Goal: Transaction & Acquisition: Purchase product/service

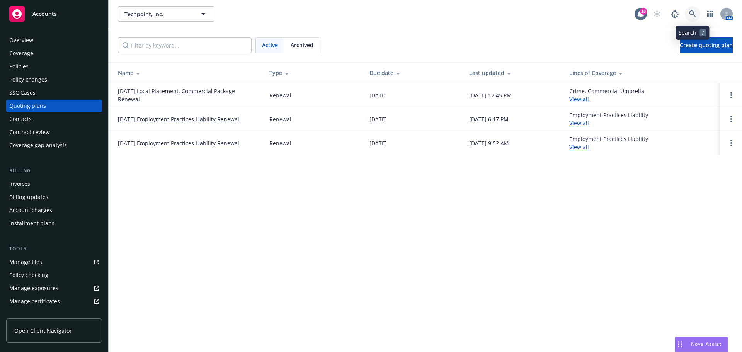
click at [692, 12] on icon at bounding box center [692, 13] width 7 height 7
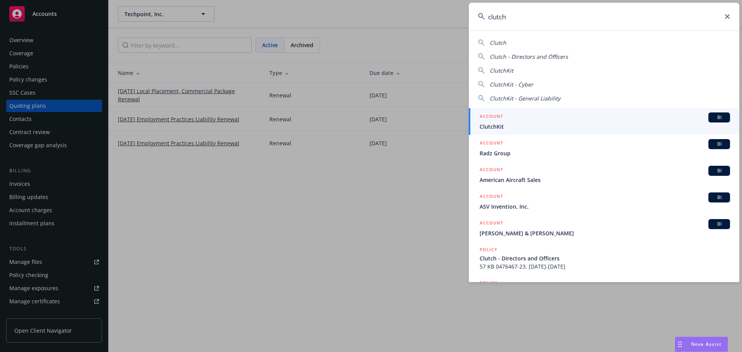
click at [492, 43] on span "Clutch" at bounding box center [498, 42] width 17 height 7
type input "Clutch"
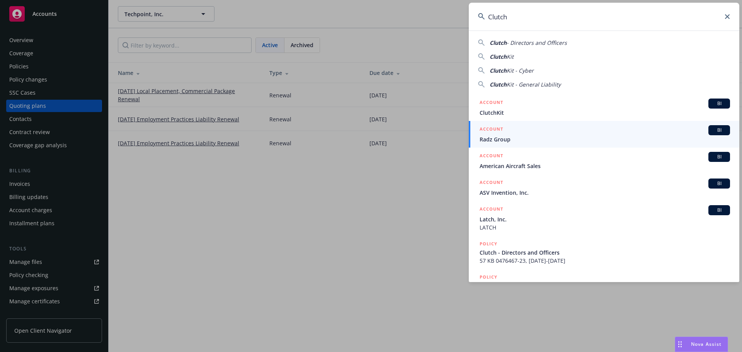
click at [726, 15] on icon at bounding box center [727, 16] width 5 height 5
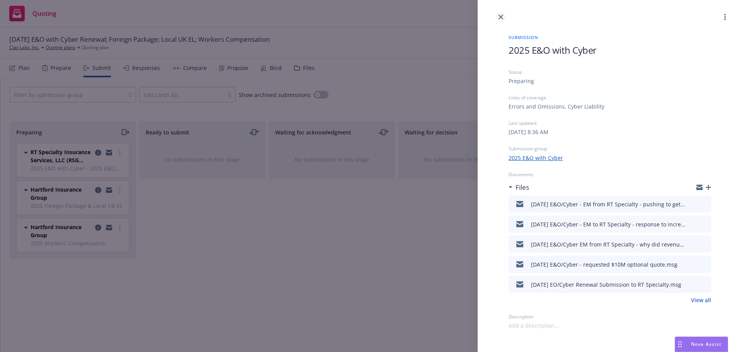
click at [501, 17] on icon "close" at bounding box center [500, 17] width 5 height 5
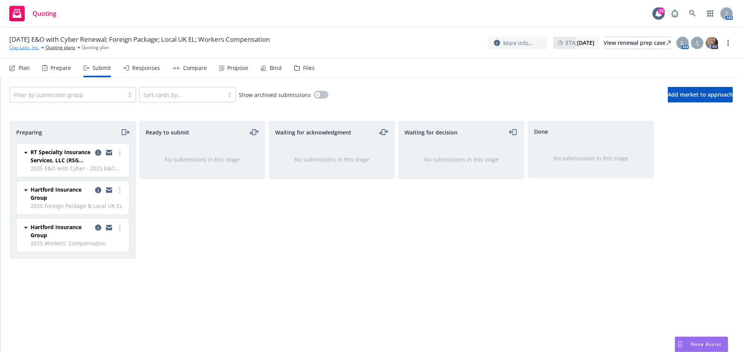
click at [23, 48] on link "Clay Labs, Inc." at bounding box center [24, 47] width 30 height 7
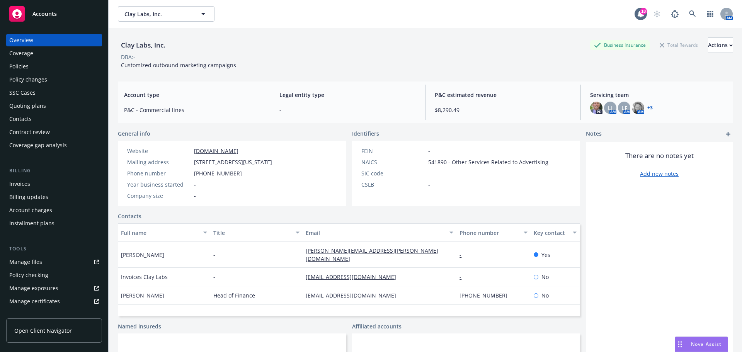
click at [25, 80] on div "Policy changes" at bounding box center [28, 79] width 38 height 12
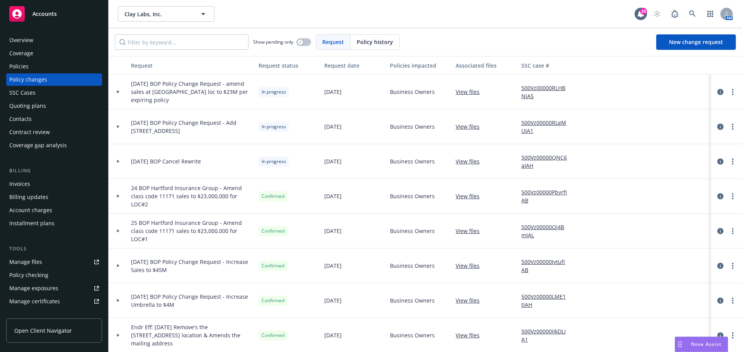
click at [717, 129] on icon "circleInformation" at bounding box center [720, 127] width 6 height 6
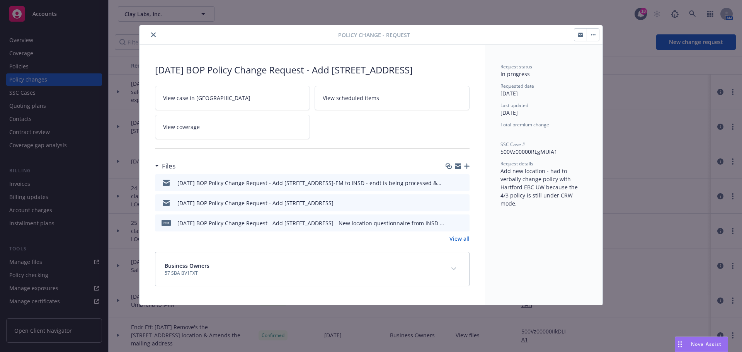
click at [463, 185] on icon "preview file" at bounding box center [462, 182] width 7 height 5
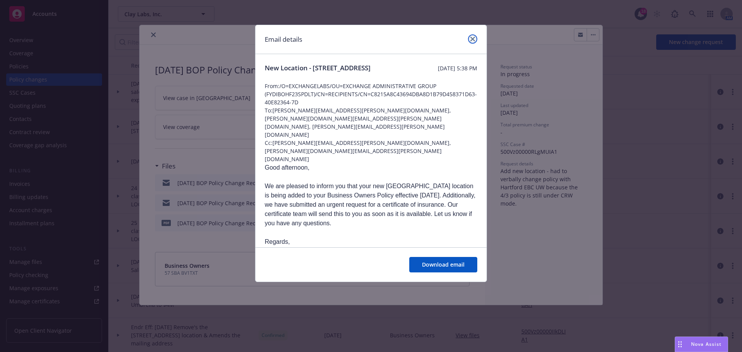
click at [473, 37] on icon "close" at bounding box center [472, 39] width 5 height 5
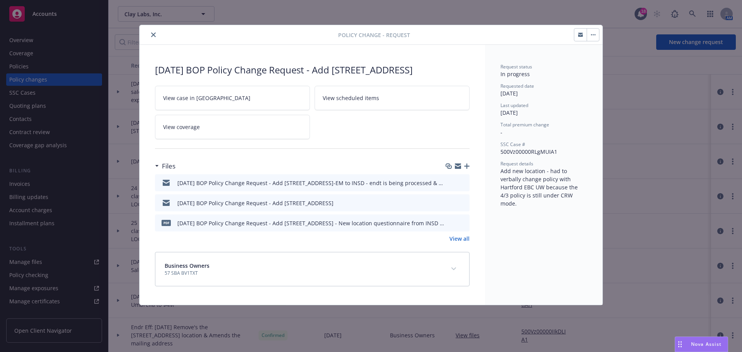
click at [468, 169] on icon "button" at bounding box center [466, 165] width 5 height 5
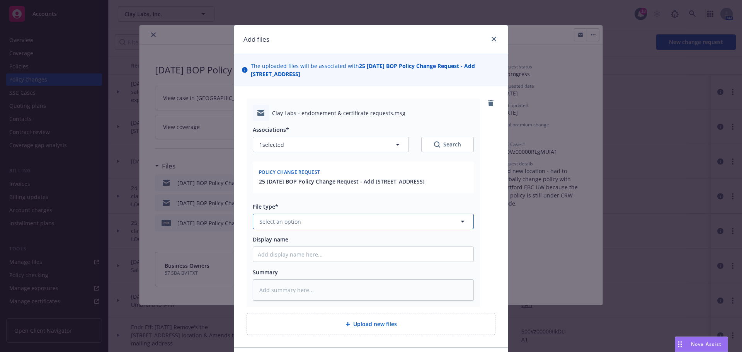
click at [279, 226] on span "Select an option" at bounding box center [280, 222] width 42 height 8
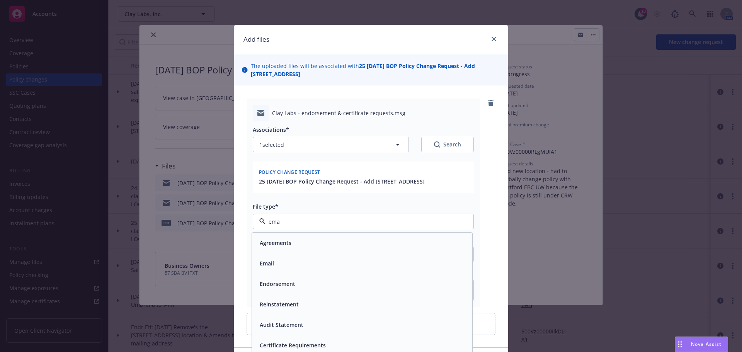
type input "emai"
click at [260, 247] on span "Email" at bounding box center [267, 243] width 14 height 8
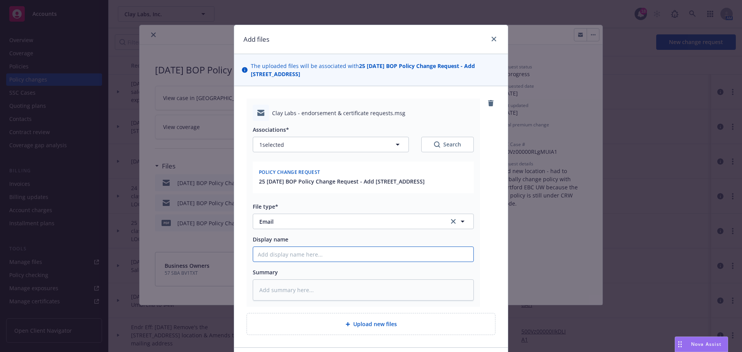
click at [265, 262] on input "Display name" at bounding box center [363, 254] width 220 height 15
type textarea "x"
type input "9"
type textarea "x"
type input "9/"
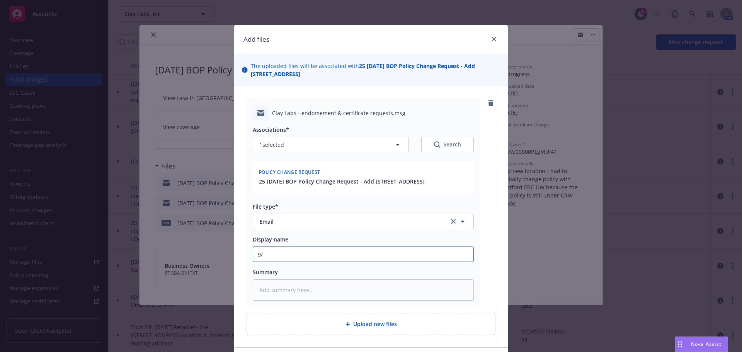
type textarea "x"
type input "9/1"
type textarea "x"
type input "9/1/"
type textarea "x"
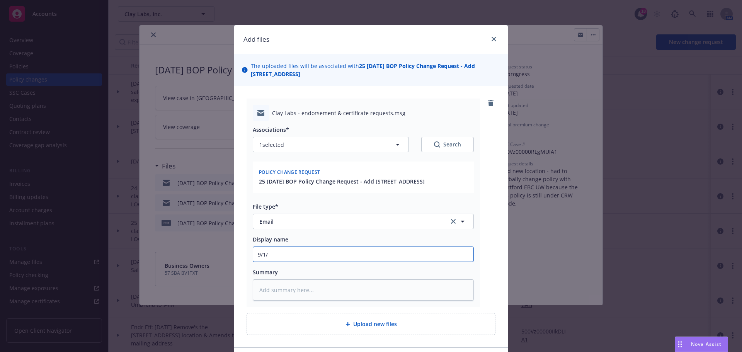
type input "9/1/2"
type textarea "x"
type input "9/1/20"
type textarea "x"
type input "9/1/202"
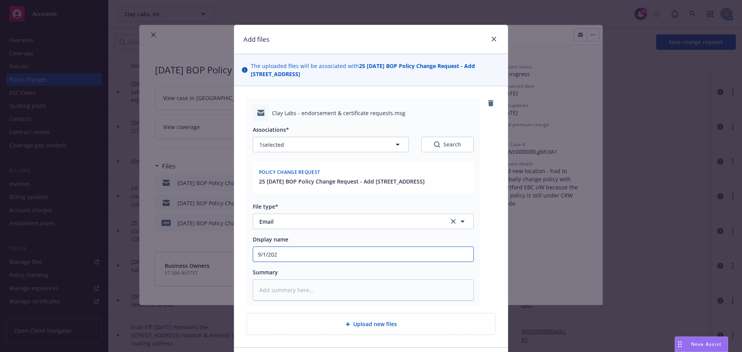
type textarea "x"
type input "9/1/2025"
type textarea "x"
type input "9/1/2025"
type textarea "x"
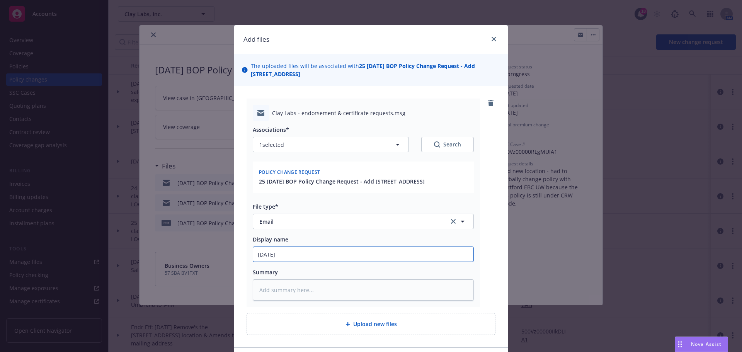
type input "9/1/2025 B"
type textarea "x"
type input "9/1/2025 BO"
type textarea "x"
type input "9/1/2025 BOP"
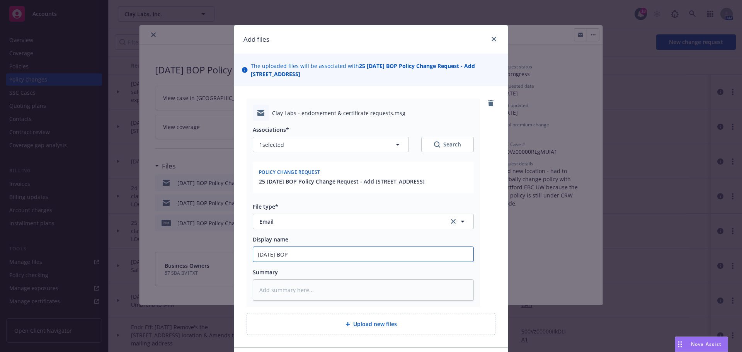
type textarea "x"
type input "9/1/2025 BOP"
type textarea "x"
type input "9/1/2025 BOP C"
type textarea "x"
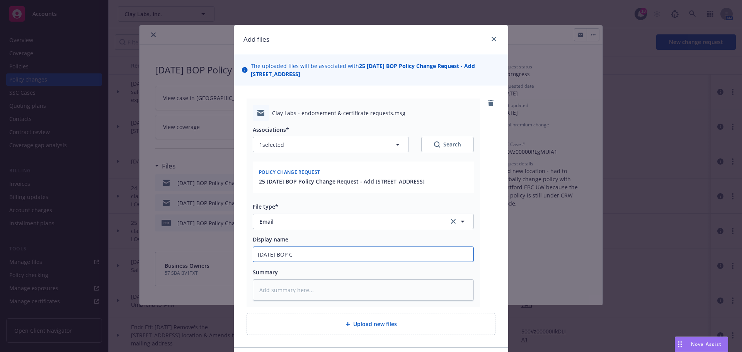
type input "9/1/2025 BOP Ch"
type textarea "x"
type input "9/1/2025 BOP Cha"
type textarea "x"
type input "9/1/2025 BOP Chan"
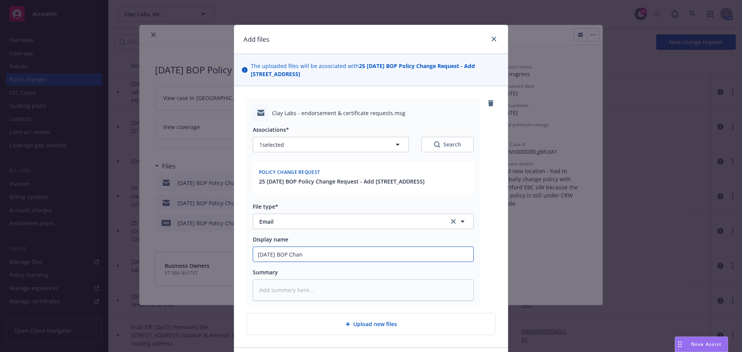
type textarea "x"
type input "9/1/2025 BOP Chang"
type textarea "x"
type input "9/1/2025 BOP Change"
type textarea "x"
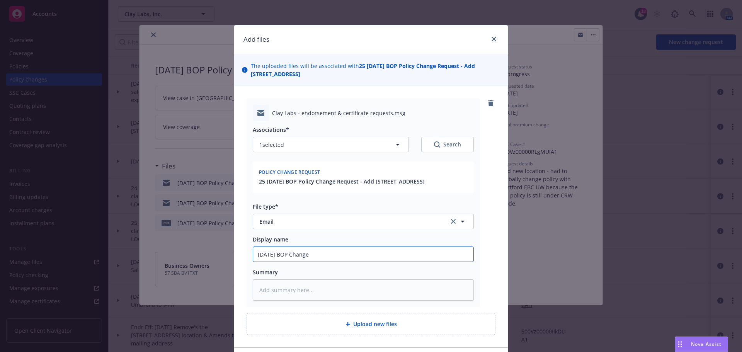
type input "9/1/2025 BOP Change"
type textarea "x"
type input "9/1/2025 BOP Change R"
type textarea "x"
type input "9/1/2025 BOP Change Re"
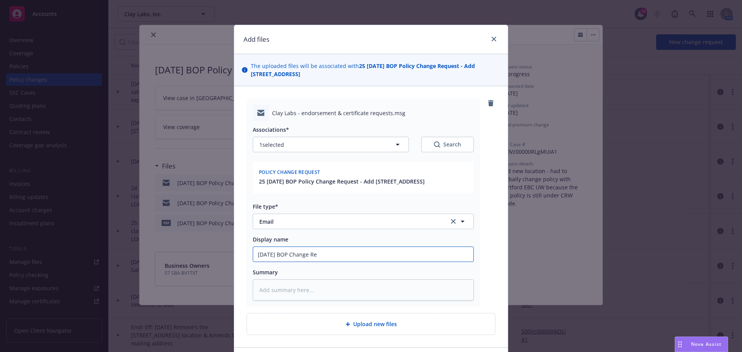
type textarea "x"
type input "9/1/2025 BOP Change Req"
type textarea "x"
type input "9/1/2025 BOP Change Requ"
type textarea "x"
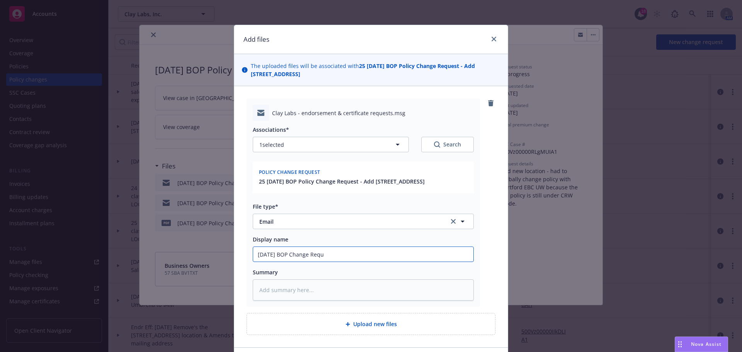
type input "9/1/2025 BOP Change Reque"
type textarea "x"
type input "9/1/2025 BOP Change Reques"
type textarea "x"
type input "9/1/2025 BOP Change Request"
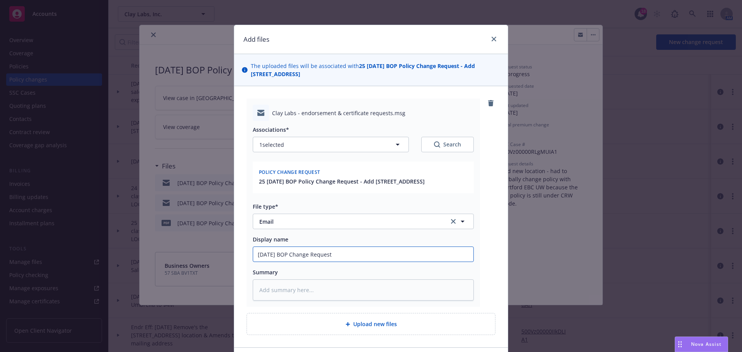
type textarea "x"
type input "9/1/2025 BOP Change Request"
type textarea "x"
type input "9/1/2025 BOP Change Request -"
type textarea "x"
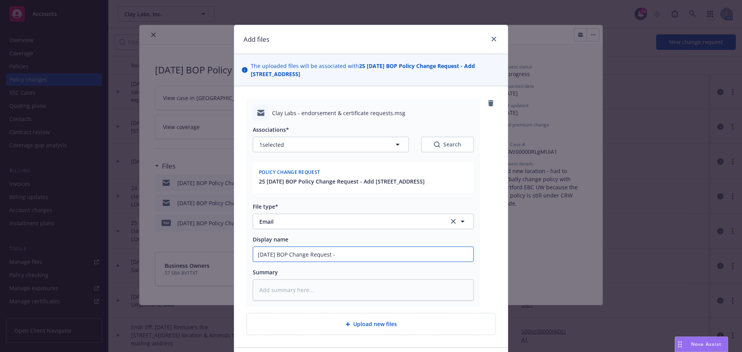
type input "9/1/2025 BOP Change Request -"
type textarea "x"
type input "9/1/2025 BOP Change Request - A"
type textarea "x"
type input "9/1/2025 BOP Change Request - Ad"
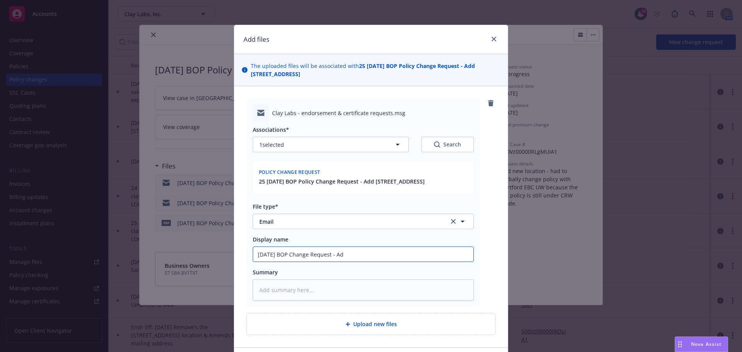
type textarea "x"
type input "9/1/2025 BOP Change Request - Add"
type textarea "x"
type input "9/1/2025 BOP Change Request - Add"
type textarea "x"
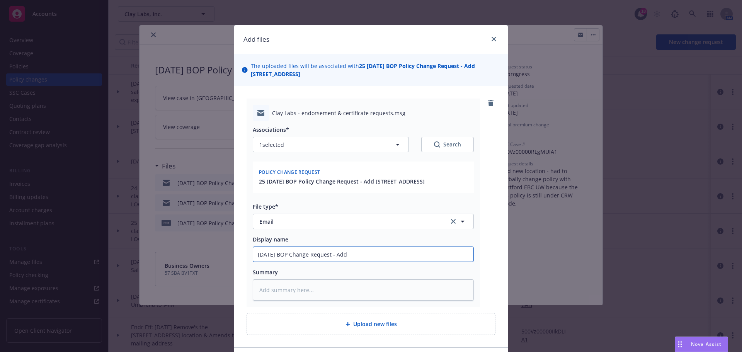
type input "9/1/2025 BOP Change Request - Add 7"
type textarea "x"
type input "9/1/2025 BOP Change Request - Add 70"
type textarea "x"
type input "9/1/2025 BOP Change Request - Add 703"
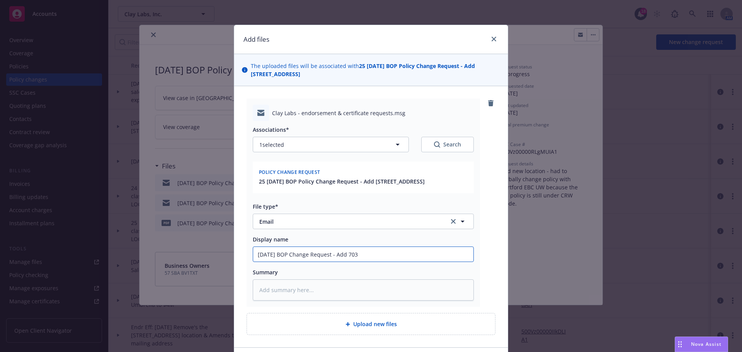
type textarea "x"
type input "9/1/2025 BOP Change Request - Add 703"
type textarea "x"
type input "9/1/2025 BOP Change Request - Add 703 M"
type textarea "x"
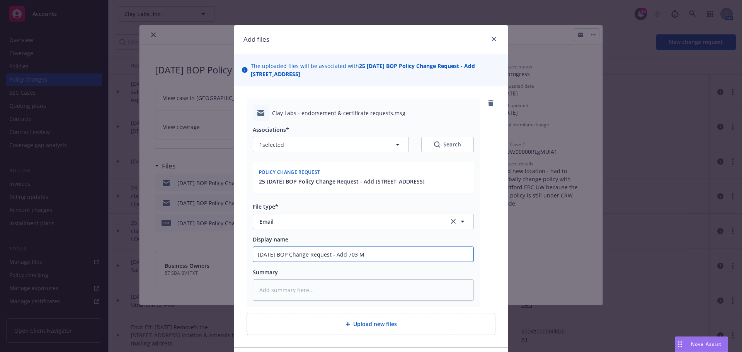
type input "9/1/2025 BOP Change Request - Add 703 Ma"
type textarea "x"
type input "9/1/2025 BOP Change Request - Add 703 Mar"
type textarea "x"
type input "9/1/2025 BOP Change Request - Add 703 Mark"
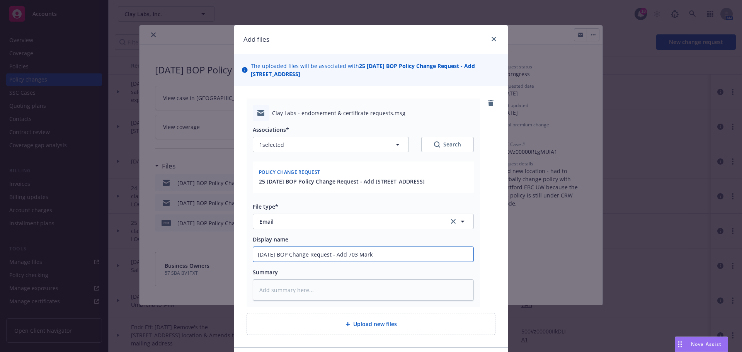
type textarea "x"
type input "9/1/2025 BOP Change Request - Add 703 Marke"
type textarea "x"
type input "9/1/2025 BOP Change Request - Add 703 Market"
type textarea "x"
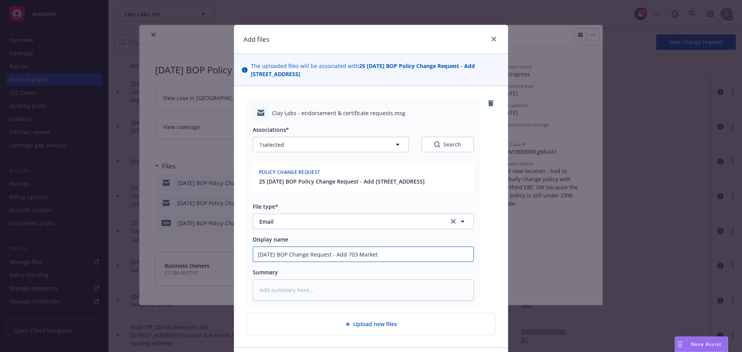
type input "9/1/2025 BOP Change Request - Add 703 Market"
type textarea "x"
type input "9/1/2025 BOP Change Request - Add 703 Market S"
type textarea "x"
type input "9/1/2025 BOP Change Request - Add 703 Market St"
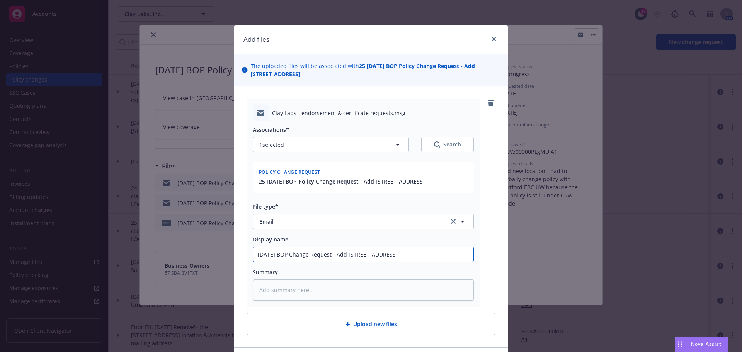
type textarea "x"
type input "9/1/2025 BOP Change Request - Add 703 Market St."
type textarea "x"
type input "9/1/2025 BOP Change Request - Add 703 Market St."
type textarea "x"
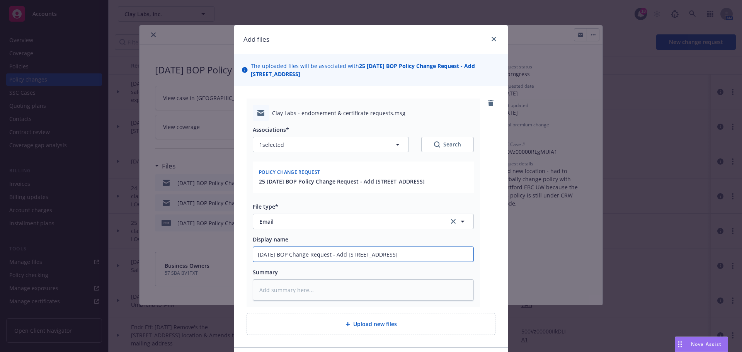
type input "9/1/2025 BOP Change Request - Add 703 Market St. -"
type textarea "x"
type input "9/1/2025 BOP Change Request - Add 703 Market St. -"
type textarea "x"
type input "9/1/2025 BOP Change Request - Add 703 Market St. - i"
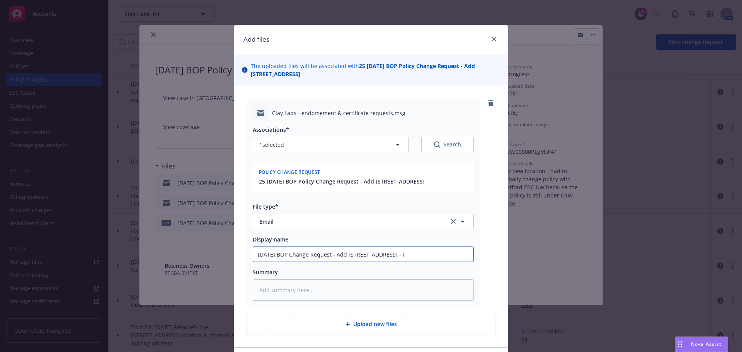
type textarea "x"
type input "9/1/2025 BOP Change Request - Add 703 Market St. - in"
type textarea "x"
type input "9/1/2025 BOP Change Request - Add 703 Market St. - ins"
type textarea "x"
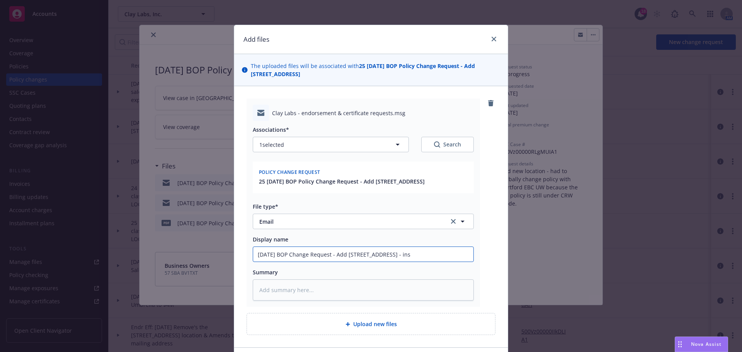
type input "9/1/2025 BOP Change Request - Add 703 Market St. - inst"
type textarea "x"
type input "9/1/2025 BOP Change Request - Add 703 Market St. - instr"
type textarea "x"
type input "9/1/2025 BOP Change Request - Add 703 Market St. - instru"
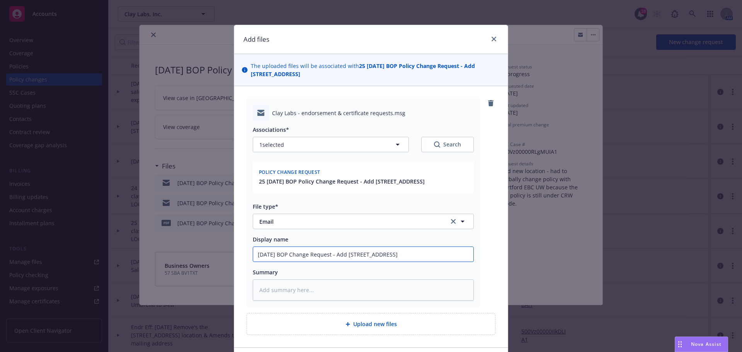
type textarea "x"
type input "9/1/2025 BOP Change Request - Add 703 Market St. - instruc"
type textarea "x"
type input "9/1/2025 BOP Change Request - Add 703 Market St. - instruct"
type textarea "x"
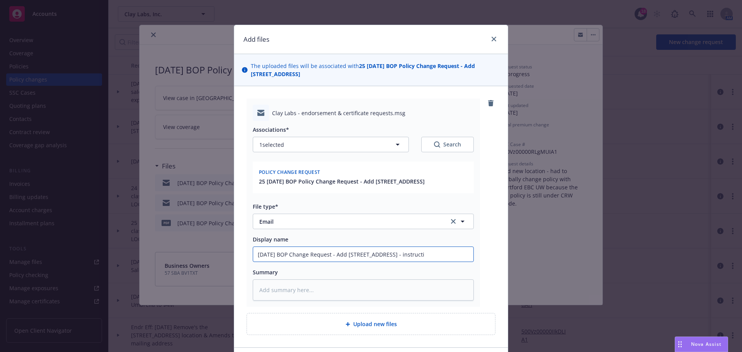
type input "9/1/2025 BOP Change Request - Add 703 Market St. - instructio"
type textarea "x"
type input "9/1/2025 BOP Change Request - Add 703 Market St. - instruction"
type textarea "x"
type input "9/1/2025 BOP Change Request - Add 703 Market St. - instructions"
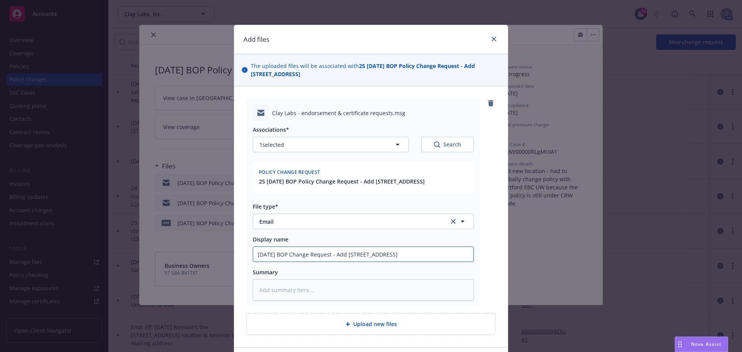
type textarea "x"
type input "9/1/2025 BOP Change Request - Add 703 Market St. - instruction"
type textarea "x"
type input "9/1/2025 BOP Change Request - Add 703 Market St. - instructio"
type textarea "x"
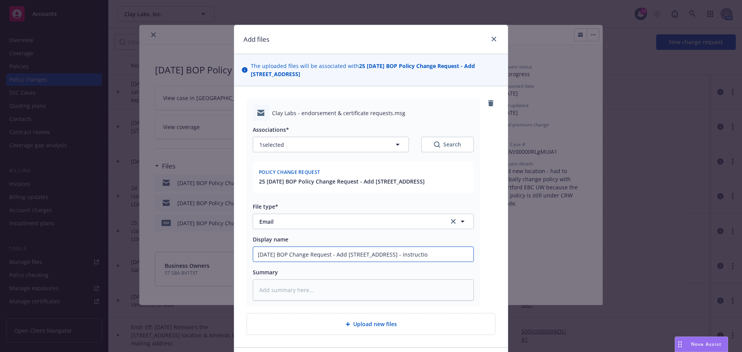
type input "9/1/2025 BOP Change Request - Add 703 Market St. - instructi"
type textarea "x"
type input "9/1/2025 BOP Change Request - Add 703 Market St. - instruct"
type textarea "x"
type input "9/1/2025 BOP Change Request - Add 703 Market St. - instruc"
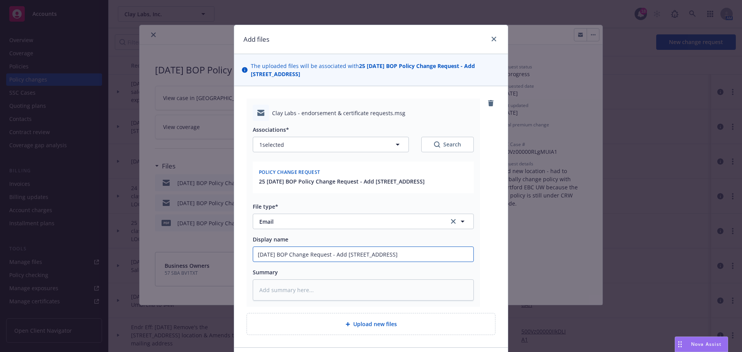
type textarea "x"
type input "9/1/2025 BOP Change Request - Add 703 Market St. - instru"
type textarea "x"
type input "9/1/2025 BOP Change Request - Add 703 Market St. - instr"
type textarea "x"
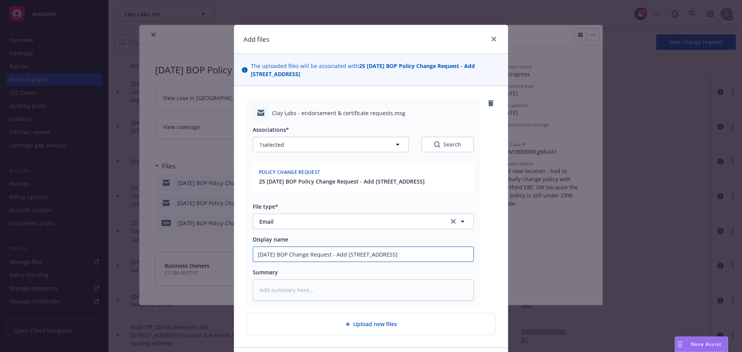
type input "9/1/2025 BOP Change Request - Add 703 Market St. - inst"
type textarea "x"
type input "9/1/2025 BOP Change Request - Add 703 Market St. - ins"
type textarea "x"
type input "9/1/2025 BOP Change Request - Add 703 Market St. - in"
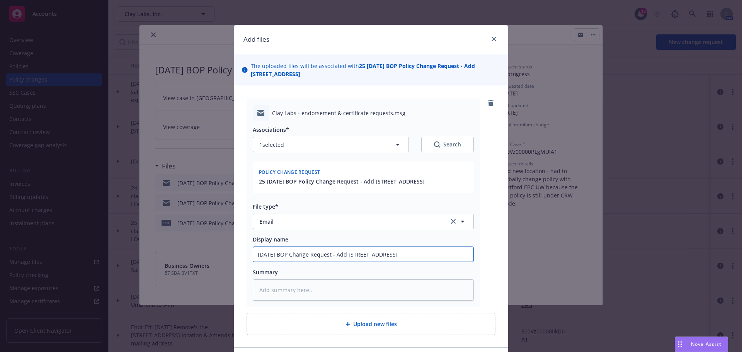
type textarea "x"
type input "9/1/2025 BOP Change Request - Add 703 Market St. - i"
type textarea "x"
type input "9/1/2025 BOP Change Request - Add 703 Market St. -"
type textarea "x"
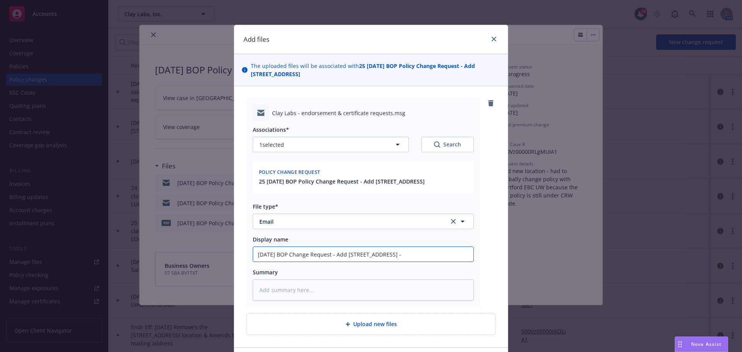
type input "9/1/2025 BOP Change Request - Add 703 Market St. - E"
type textarea "x"
type input "9/1/2025 BOP Change Request - Add 703 Market St. - EM"
type textarea "x"
type input "9/1/2025 BOP Change Request - Add 703 Market St. - EM"
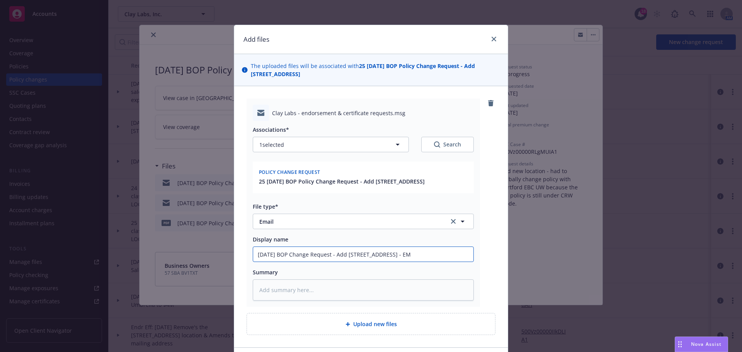
type textarea "x"
type input "9/1/2025 BOP Change Request - Add 703 Market St. - EM t"
type textarea "x"
type input "9/1/2025 BOP Change Request - Add 703 Market St. - EM to"
type textarea "x"
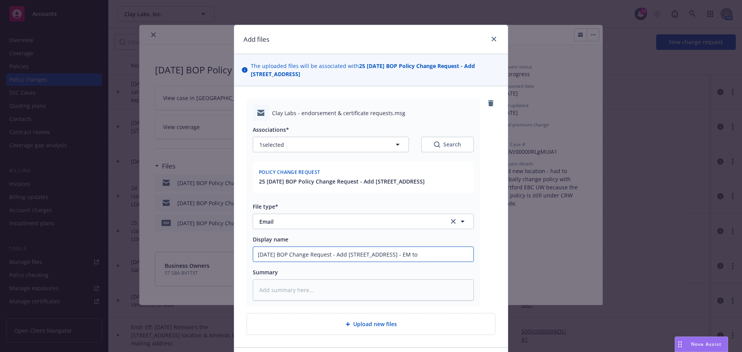
type input "9/1/2025 BOP Change Request - Add 703 Market St. - EM to"
type textarea "x"
type input "9/1/2025 BOP Change Request - Add 703 Market St. - EM to H"
type textarea "x"
type input "9/1/2025 BOP Change Request - Add 703 Market St. - EM to Ha"
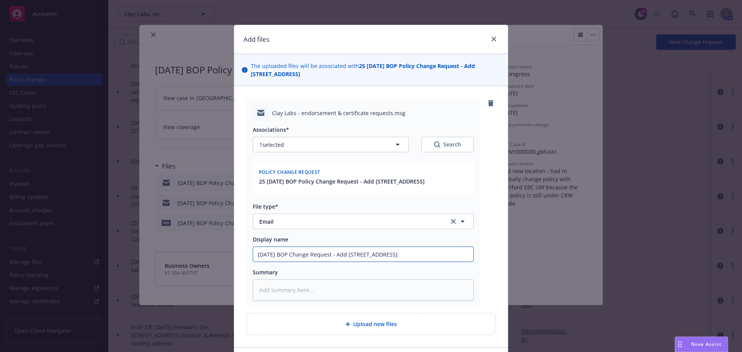
type textarea "x"
type input "9/1/2025 BOP Change Request - Add 703 Market St. - EM to Har"
type textarea "x"
type input "9/1/2025 BOP Change Request - Add 703 Market St. - EM to Hart"
type textarea "x"
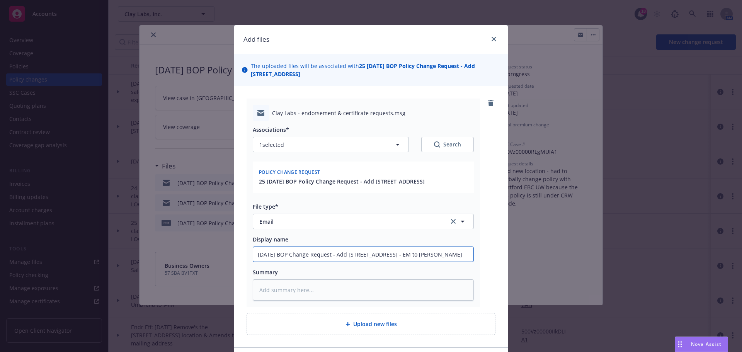
type input "9/1/2025 BOP Change Request - Add 703 Market St. - EM to Hartf"
type textarea "x"
type input "9/1/2025 BOP Change Request - Add 703 Market St. - EM to Hartfo"
type textarea "x"
type input "9/1/2025 BOP Change Request - Add 703 Market St. - EM to Hartfor"
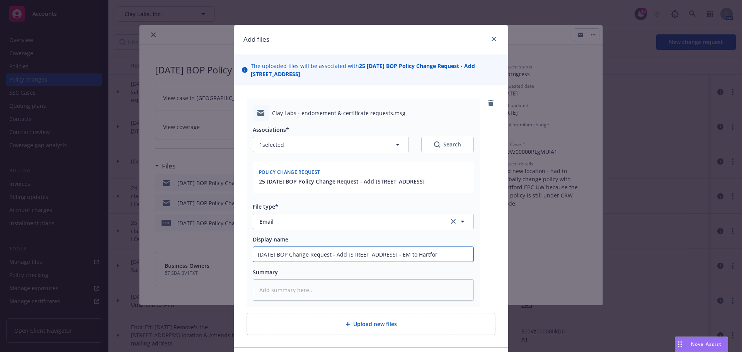
type textarea "x"
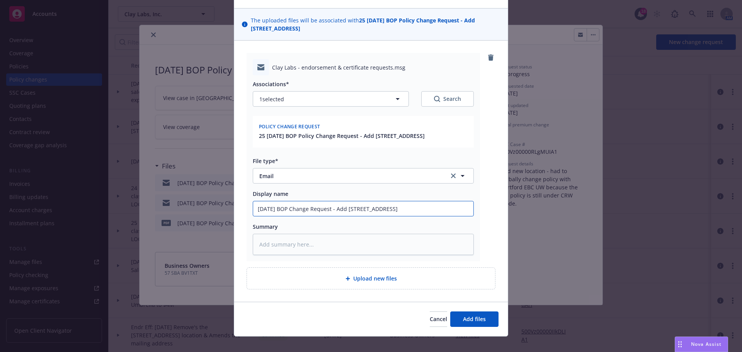
scroll to position [63, 0]
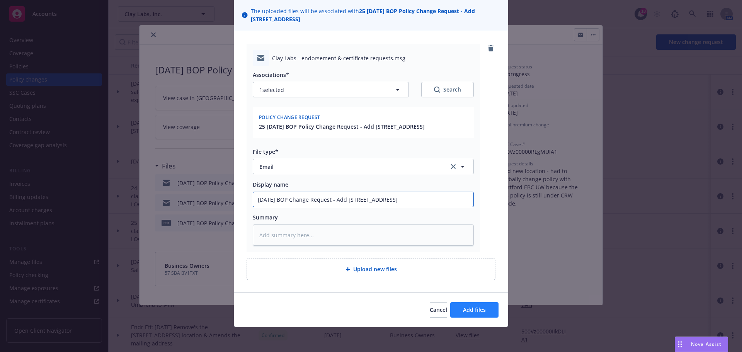
type input "9/1/2025 BOP Change Request - Add 703 Market St. - EM to Hartford"
click at [465, 313] on span "Add files" at bounding box center [474, 309] width 23 height 7
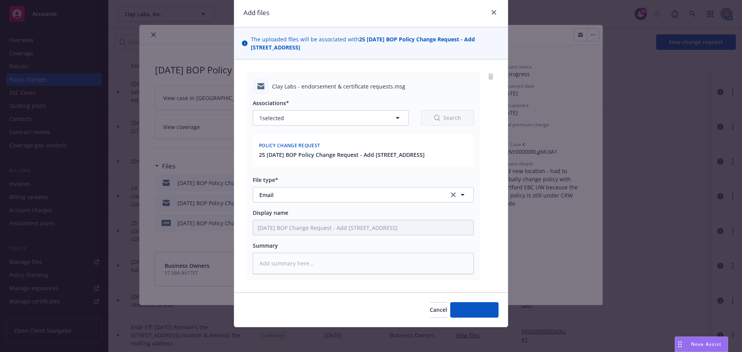
type textarea "x"
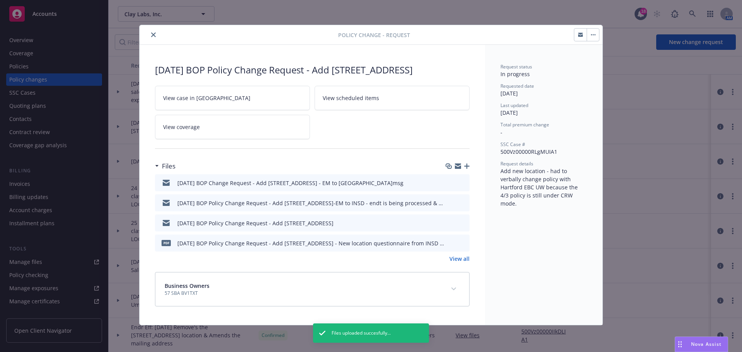
click at [151, 32] on button "close" at bounding box center [153, 34] width 9 height 9
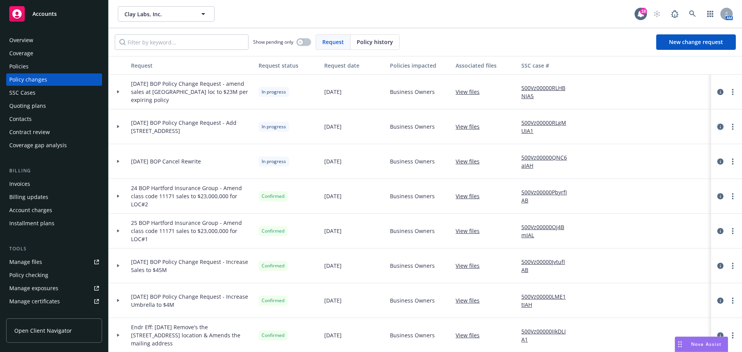
click at [717, 124] on icon "circleInformation" at bounding box center [720, 127] width 6 height 6
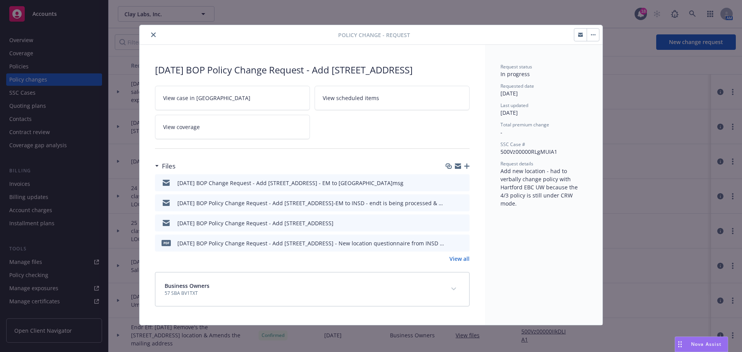
click at [458, 263] on link "View all" at bounding box center [459, 259] width 20 height 8
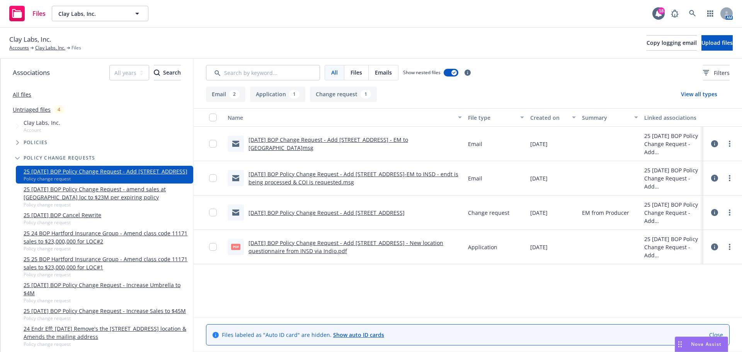
click at [713, 142] on icon at bounding box center [714, 143] width 7 height 7
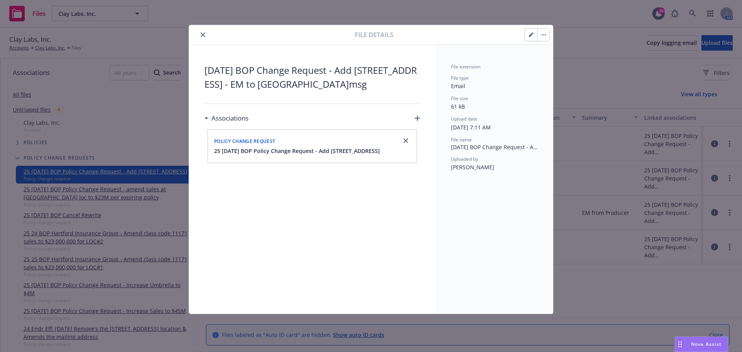
click at [531, 34] on icon "button" at bounding box center [531, 35] width 4 height 4
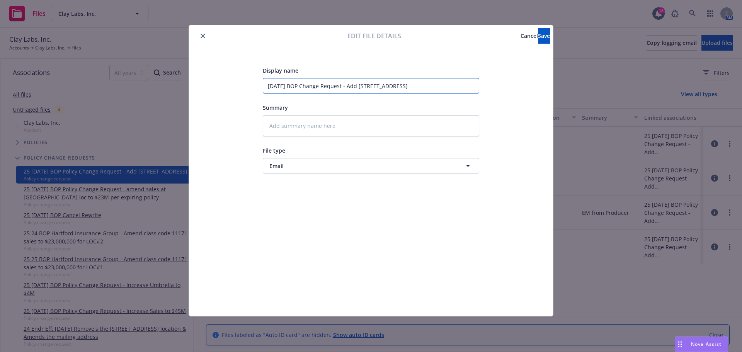
drag, startPoint x: 289, startPoint y: 85, endPoint x: 298, endPoint y: 90, distance: 10.2
click at [289, 86] on input "9/1/2025 BOP Change Request - Add 703 Market St. - EM to Hartford" at bounding box center [371, 85] width 216 height 15
type textarea "x"
type input "9/1/2025 BOP Change Request - Add 703 Market St. - EM to Hartford"
type textarea "x"
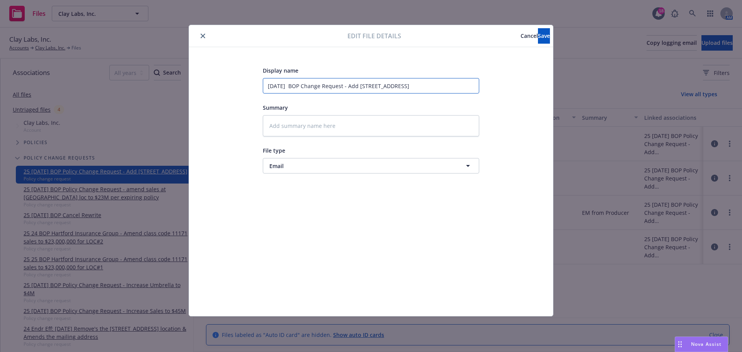
type input "9/1/2025 & BOP Change Request - Add 703 Market St. - EM to Hartford"
type textarea "x"
type input "9/1/2025 & BOP Change Request - Add 703 Market St. - EM to Hartford"
type textarea "x"
type input "9/1/2025 & p BOP Change Request - Add 703 Market St. - EM to Hartford"
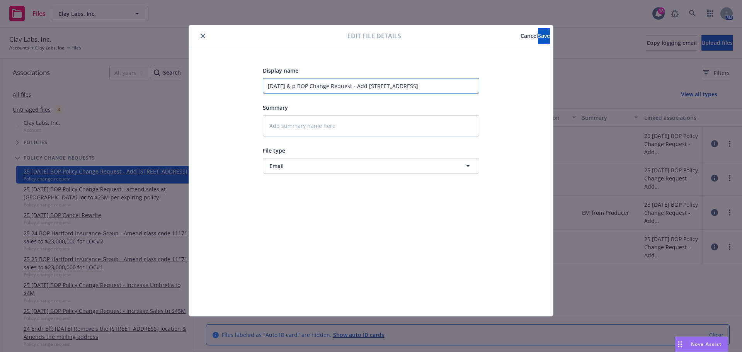
type textarea "x"
type input "9/1/2025 & p- BOP Change Request - Add 703 Market St. - EM to Hartford"
type textarea "x"
type input "9/1/2025 & p BOP Change Request - Add 703 Market St. - EM to Hartford"
type textarea "x"
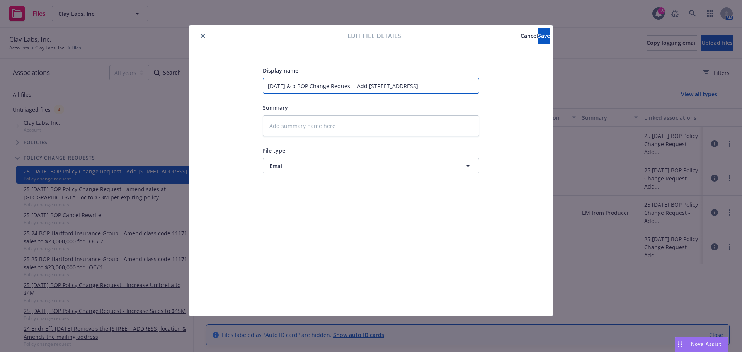
type input "9/1/2025 & p/ BOP Change Request - Add 703 Market St. - EM to Hartford"
type textarea "x"
type input "9/1/2025 & p/3 BOP Change Request - Add 703 Market St. - EM to Hartford"
type textarea "x"
type input "9/1/2025 & p/30 BOP Change Request - Add 703 Market St. - EM to Hartford"
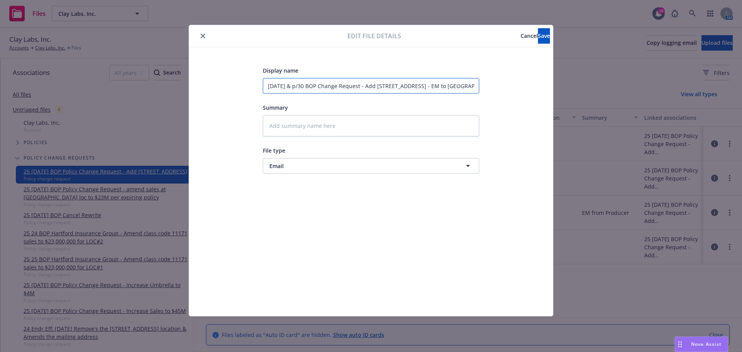
type textarea "x"
type input "9/1/2025 & p/30/ BOP Change Request - Add 703 Market St. - EM to Hartford"
type textarea "x"
type input "9/1/2025 & p/30/2 BOP Change Request - Add 703 Market St. - EM to Hartford"
type textarea "x"
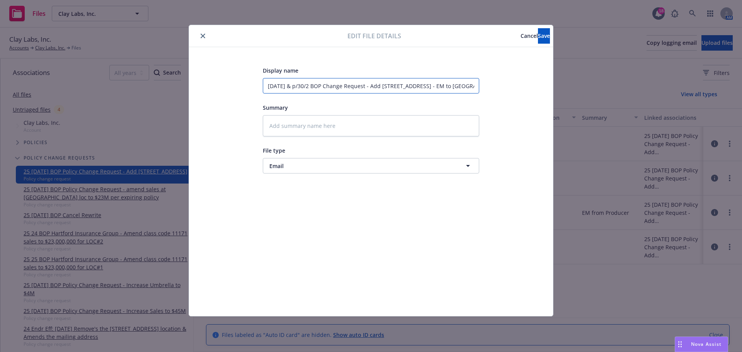
type input "9/1/2025 & p/30/20 BOP Change Request - Add 703 Market St. - EM to Hartford"
type textarea "x"
type input "9/1/2025 & p/30/202 BOP Change Request - Add 703 Market St. - EM to Hartford"
type textarea "x"
type input "9/1/2025 & p/30/2025 BOP Change Request - Add 703 Market St. - EM to Hartford"
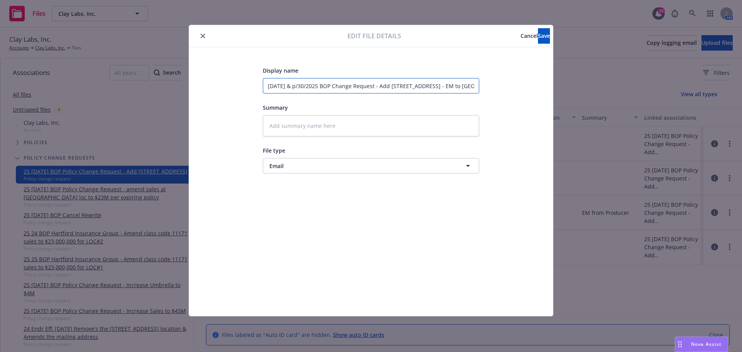
click at [299, 82] on input "9/1/2025 & p/30/2025 BOP Change Request - Add 703 Market St. - EM to Hartford" at bounding box center [371, 85] width 216 height 15
type textarea "x"
type input "9/1/2025 & /30/2025 BOP Change Request - Add 703 Market St. - EM to Hartford"
type textarea "x"
type input "9/1/2025 & 9/30/2025 BOP Change Request - Add 703 Market St. - EM to Hartford"
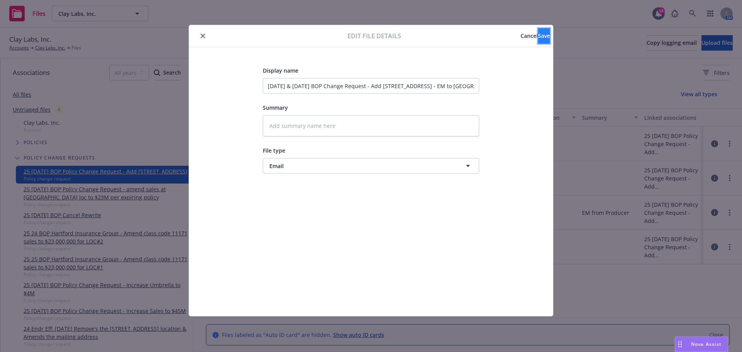
click at [538, 32] on button "Save" at bounding box center [544, 35] width 12 height 15
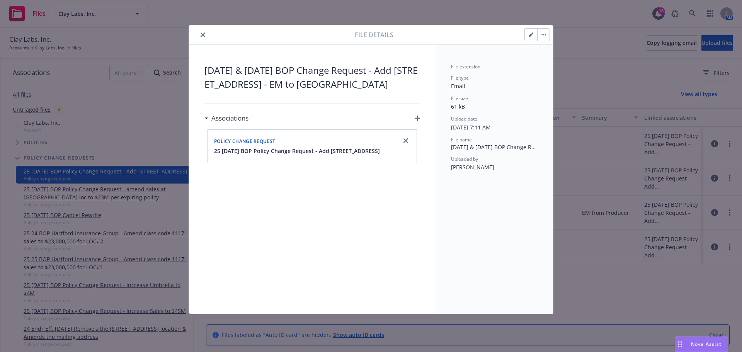
click at [204, 34] on icon "close" at bounding box center [203, 34] width 5 height 5
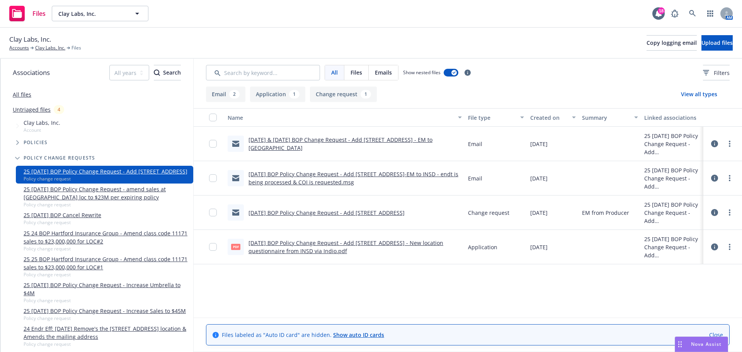
click at [719, 177] on div at bounding box center [722, 177] width 23 height 15
click at [716, 178] on icon at bounding box center [714, 178] width 7 height 7
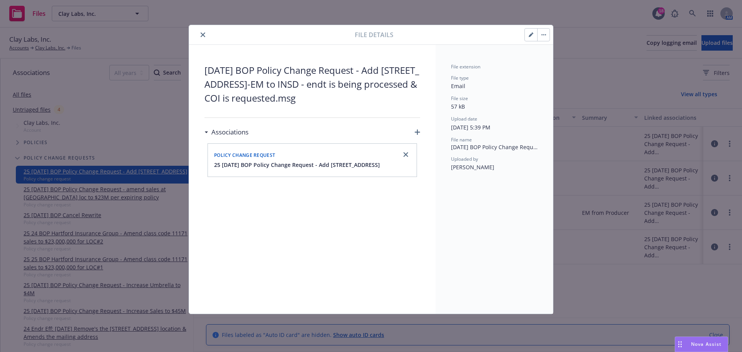
click at [529, 34] on icon "button" at bounding box center [531, 34] width 5 height 5
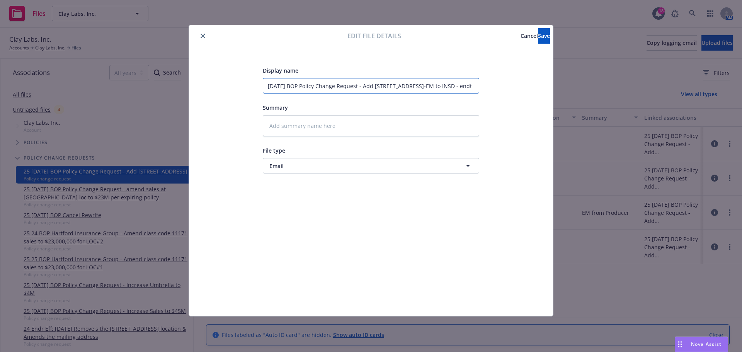
click at [273, 84] on input "10/1/2025 BOP Policy Change Request - Add 703 Market St, Ste 1100, San Francisc…" at bounding box center [371, 85] width 216 height 15
type textarea "x"
type input "1/1/2025 BOP Policy Change Request - Add 703 Market St, Ste 1100, San Francisco…"
type textarea "x"
type input "/1/2025 BOP Policy Change Request - Add 703 Market St, Ste 1100, San Francisco,…"
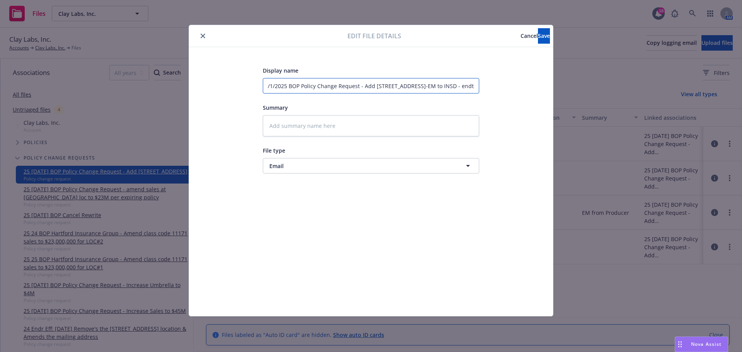
type textarea "x"
type input "9/1/2025 BOP Policy Change Request - Add 703 Market St, Ste 1100, San Francisco…"
type textarea "x"
type input "9/1/2025 BOP Policy Change Request - Add 703 Market St, Ste 1100, San Francisco…"
type textarea "x"
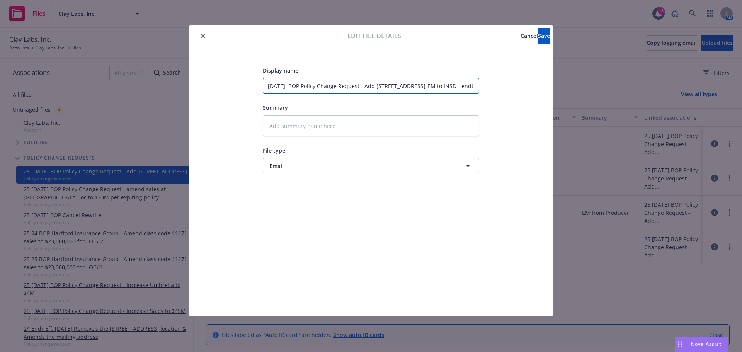
type input "9/1/2025 & BOP Policy Change Request - Add 703 Market St, Ste 1100, San Francis…"
type textarea "x"
type input "9/1/2025 & BOP Policy Change Request - Add 703 Market St, Ste 1100, San Francis…"
type textarea "x"
type input "9/1/2025 & 9 BOP Policy Change Request - Add 703 Market St, Ste 1100, San Franc…"
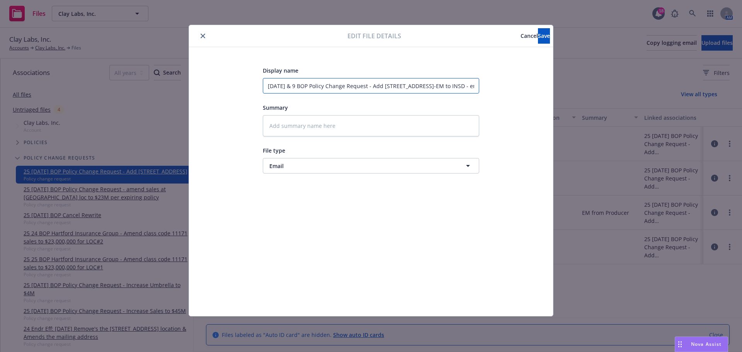
type textarea "x"
type input "9/1/2025 & 9/ BOP Policy Change Request - Add 703 Market St, Ste 1100, San Fran…"
type textarea "x"
type input "9/1/2025 & 9/3 BOP Policy Change Request - Add 703 Market St, Ste 1100, San Fra…"
type textarea "x"
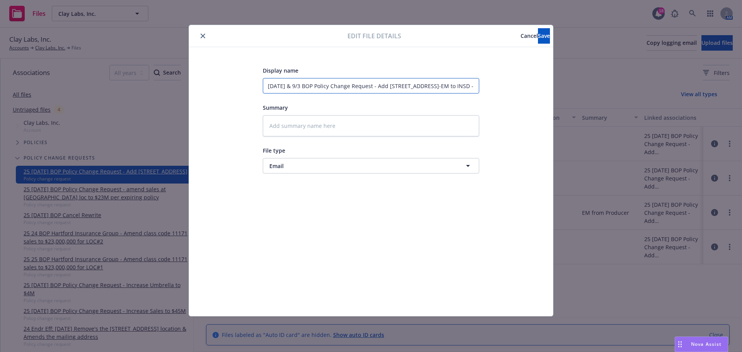
type input "9/1/2025 & 9/30 BOP Policy Change Request - Add 703 Market St, Ste 1100, San Fr…"
type textarea "x"
type input "9/1/2025 & 9/30/ BOP Policy Change Request - Add 703 Market St, Ste 1100, San F…"
type textarea "x"
type input "9/1/2025 & 9/30/2 BOP Policy Change Request - Add 703 Market St, Ste 1100, San …"
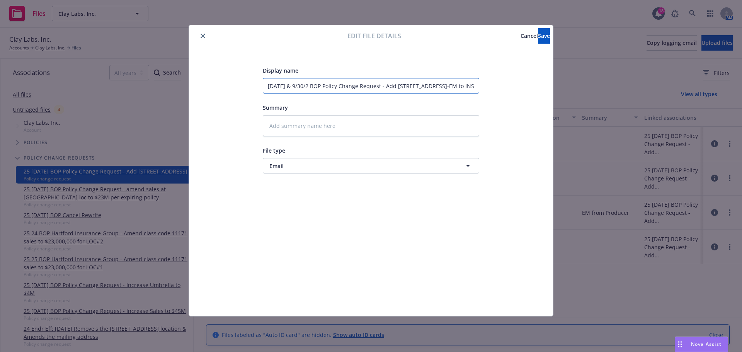
type textarea "x"
type input "9/1/2025 & 9/30/20 BOP Policy Change Request - Add 703 Market St, Ste 1100, San…"
type textarea "x"
type input "9/1/2025 & 9/30/202 BOP Policy Change Request - Add 703 Market St, Ste 1100, Sa…"
type textarea "x"
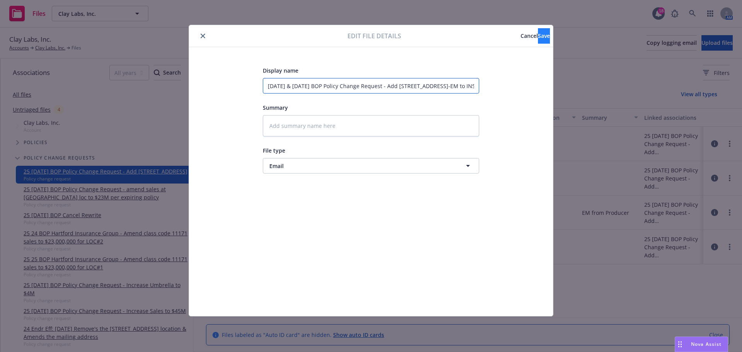
type input "9/1/2025 & 9/30/2025 BOP Policy Change Request - Add 703 Market St, Ste 1100, S…"
click at [538, 33] on button "Save" at bounding box center [544, 35] width 12 height 15
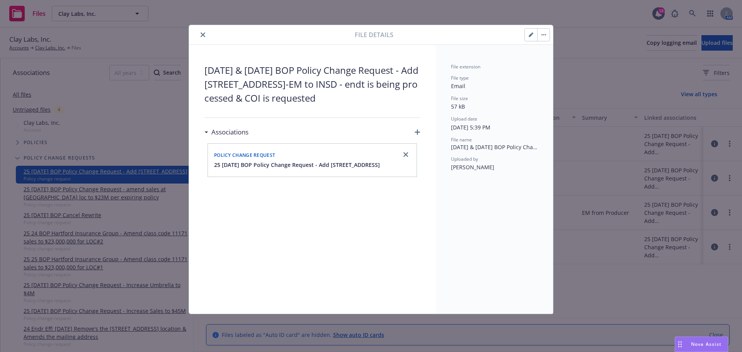
click at [202, 34] on icon "close" at bounding box center [203, 34] width 5 height 5
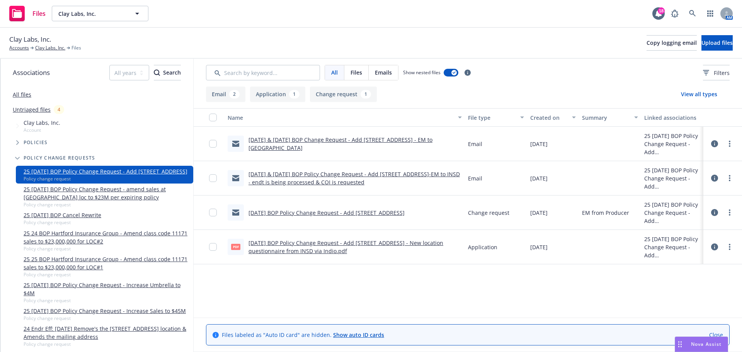
click at [718, 211] on button at bounding box center [714, 212] width 7 height 15
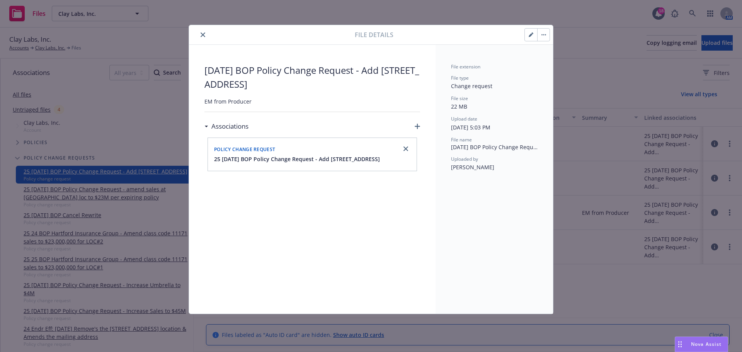
click at [529, 35] on icon "button" at bounding box center [531, 34] width 5 height 5
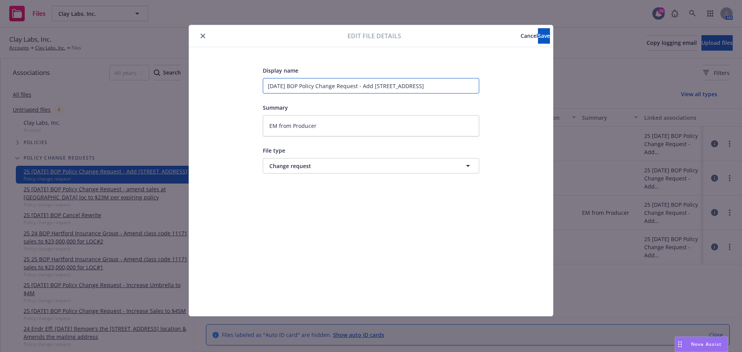
click at [273, 82] on input "10/1/2025 BOP Policy Change Request - Add 703 Market St, Ste 1100, San Francisc…" at bounding box center [371, 85] width 216 height 15
type textarea "x"
type input "1/1/2025 BOP Policy Change Request - Add 703 Market St, Ste 1100, San Francisco…"
type textarea "x"
type input "/1/2025 BOP Policy Change Request - Add 703 Market St, Ste 1100, San Francisco,…"
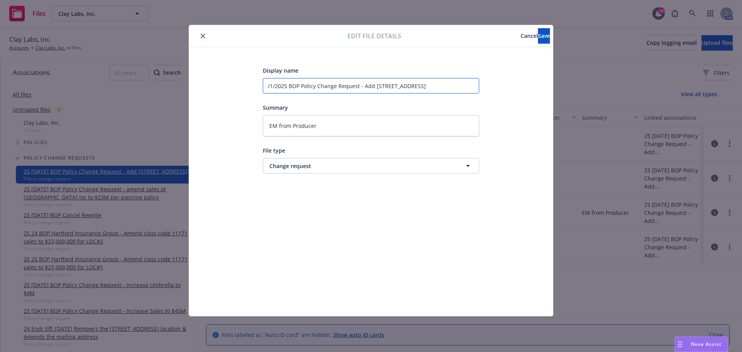
type textarea "x"
type input "9/1/2025 BOP Policy Change Request - Add 703 Market St, Ste 1100, San Francisco…"
type textarea "x"
type input "9/1/2025 BOP Policy Change Request - Add 703 Market St, Ste 1100, San Francisco…"
type textarea "x"
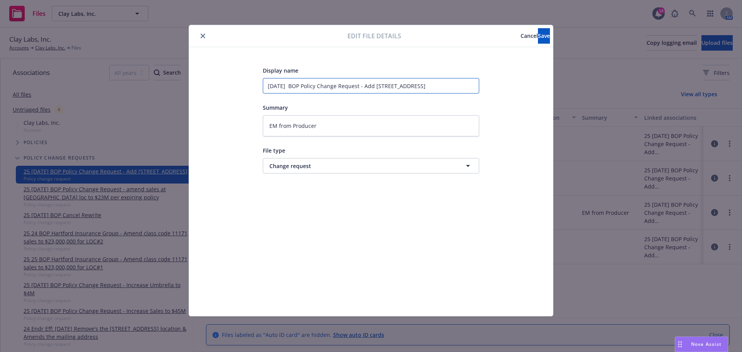
type input "9/1/2025 & BOP Policy Change Request - Add 703 Market St, Ste 1100, San Francis…"
type textarea "x"
type input "9/1/2025 & BOP Policy Change Request - Add 703 Market St, Ste 1100, San Francis…"
type textarea "x"
type input "9/1/2025 & 9 BOP Policy Change Request - Add 703 Market St, Ste 1100, San Franc…"
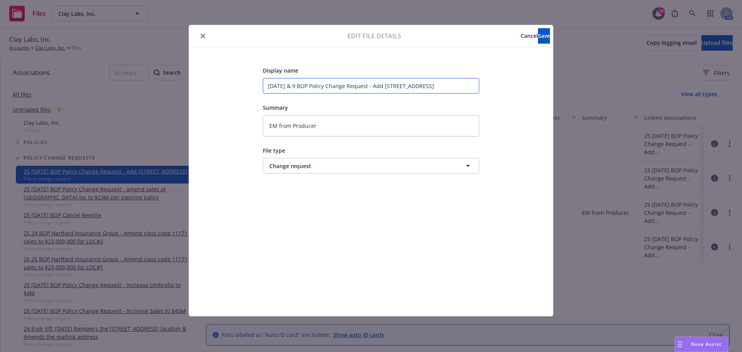
type textarea "x"
type input "9/1/2025 & 9/ BOP Policy Change Request - Add 703 Market St, Ste 1100, San Fran…"
type textarea "x"
type input "9/1/2025 & 9/3 BOP Policy Change Request - Add 703 Market St, Ste 1100, San Fra…"
type textarea "x"
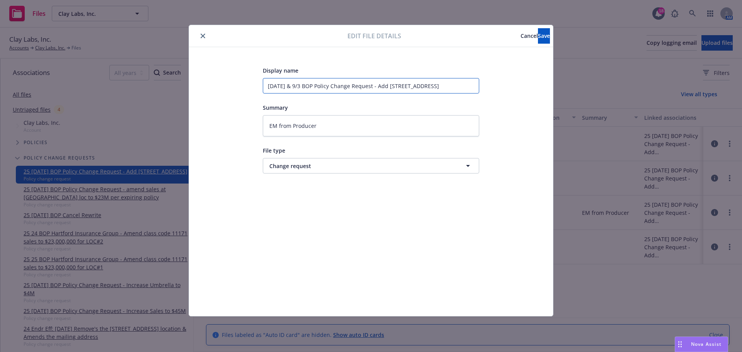
type input "9/1/2025 & 9/30 BOP Policy Change Request - Add 703 Market St, Ste 1100, San Fr…"
type textarea "x"
type input "9/1/2025 & 9/30/ BOP Policy Change Request - Add 703 Market St, Ste 1100, San F…"
type textarea "x"
type input "9/1/2025 & 9/30/2 BOP Policy Change Request - Add 703 Market St, Ste 1100, San …"
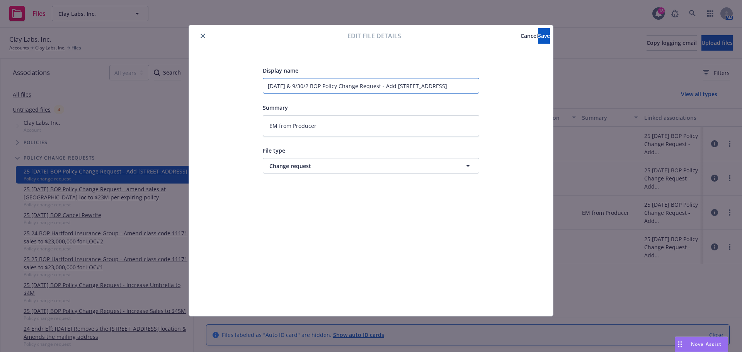
type textarea "x"
type input "9/1/2025 & 9/30/20 BOP Policy Change Request - Add 703 Market St, Ste 1100, San…"
type textarea "x"
type input "9/1/2025 & 9/30/202 BOP Policy Change Request - Add 703 Market St, Ste 1100, Sa…"
type textarea "x"
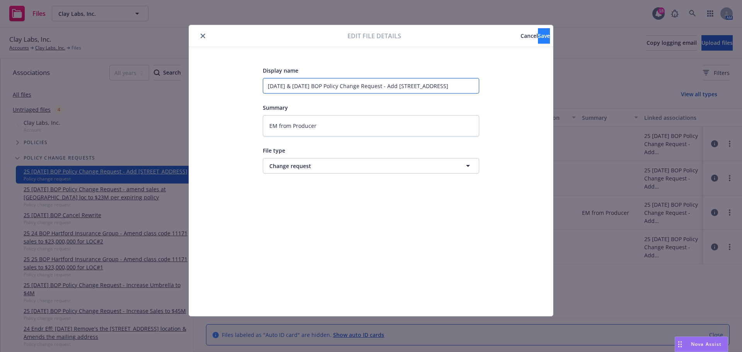
type input "9/1/2025 & 9/30/2025 BOP Policy Change Request - Add 703 Market St, Ste 1100, S…"
click at [538, 35] on span "Save" at bounding box center [544, 35] width 12 height 7
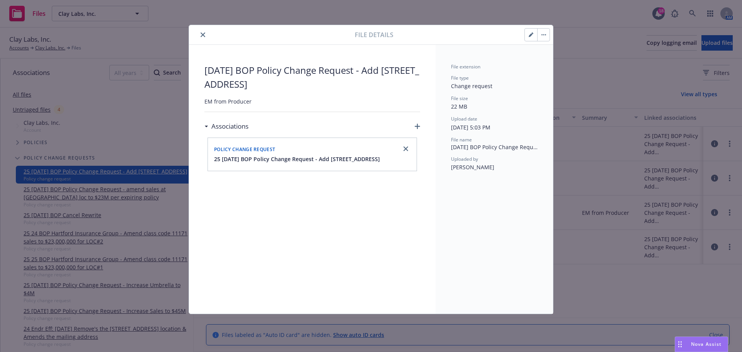
click at [202, 34] on icon "close" at bounding box center [203, 34] width 5 height 5
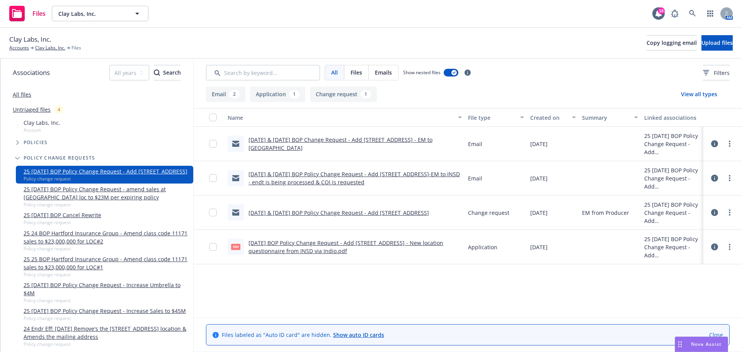
click at [305, 244] on link "10/1/2025 BOP Policy Change Request - Add 703 Market St, Ste 1100, San Francisc…" at bounding box center [345, 246] width 195 height 15
click at [714, 245] on icon at bounding box center [714, 246] width 7 height 7
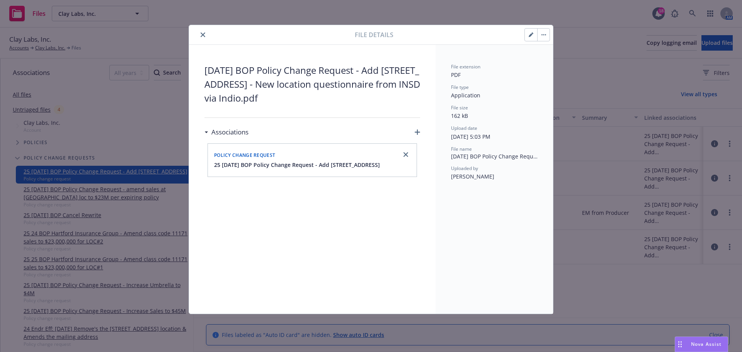
click at [527, 36] on button "button" at bounding box center [531, 35] width 12 height 12
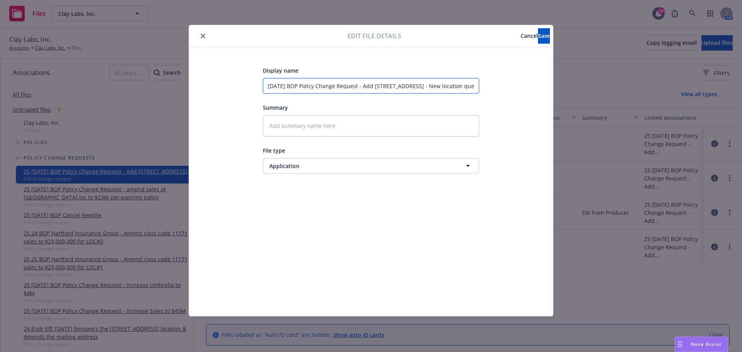
click at [272, 85] on input "10/1/2025 BOP Policy Change Request - Add 703 Market St, Ste 1100, San Francisc…" at bounding box center [371, 85] width 216 height 15
type textarea "x"
type input "1/1/2025 BOP Policy Change Request - Add 703 Market St, Ste 1100, San Francisco…"
type textarea "x"
type input "/1/2025 BOP Policy Change Request - Add 703 Market St, Ste 1100, San Francisco,…"
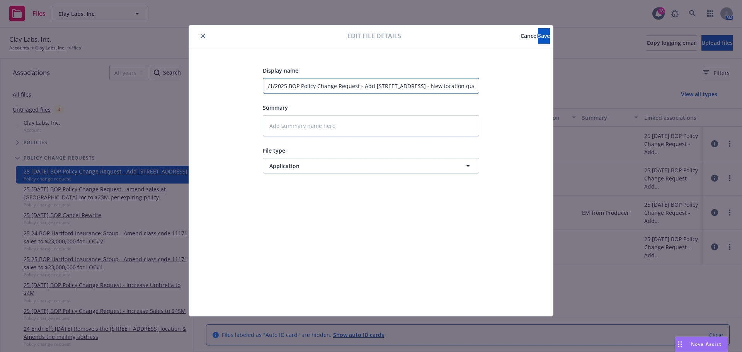
type textarea "x"
type input "9/1/2025 BOP Policy Change Request - Add 703 Market St, Ste 1100, San Francisco…"
type textarea "x"
type input "9/1/2025 BOP Policy Change Request - Add 703 Market St, Ste 1100, San Francisco…"
type textarea "x"
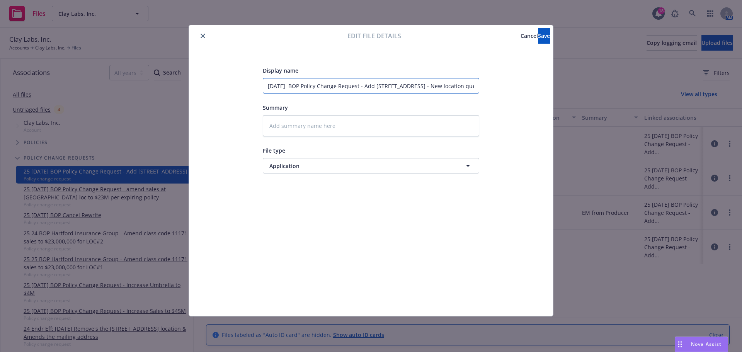
type input "9/1/2025 & BOP Policy Change Request - Add 703 Market St, Ste 1100, San Francis…"
type textarea "x"
type input "9/1/2025 & BOP Policy Change Request - Add 703 Market St, Ste 1100, San Francis…"
type textarea "x"
type input "9/1/2025 & 9 BOP Policy Change Request - Add 703 Market St, Ste 1100, San Franc…"
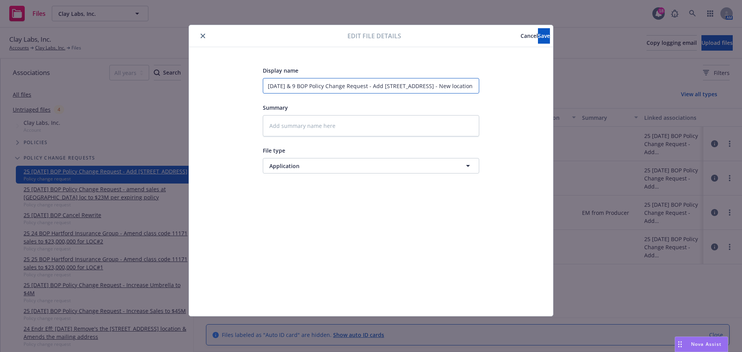
type textarea "x"
type input "9/1/2025 & 9/ BOP Policy Change Request - Add 703 Market St, Ste 1100, San Fran…"
type textarea "x"
type input "9/1/2025 & 9/3 BOP Policy Change Request - Add 703 Market St, Ste 1100, San Fra…"
type textarea "x"
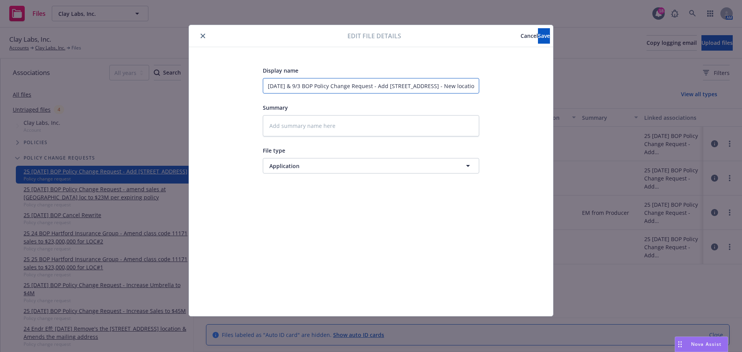
type input "9/1/2025 & 9/30 BOP Policy Change Request - Add 703 Market St, Ste 1100, San Fr…"
type textarea "x"
type input "9/1/2025 & 9/30/ BOP Policy Change Request - Add 703 Market St, Ste 1100, San F…"
type textarea "x"
type input "9/1/2025 & 9/30/2 BOP Policy Change Request - Add 703 Market St, Ste 1100, San …"
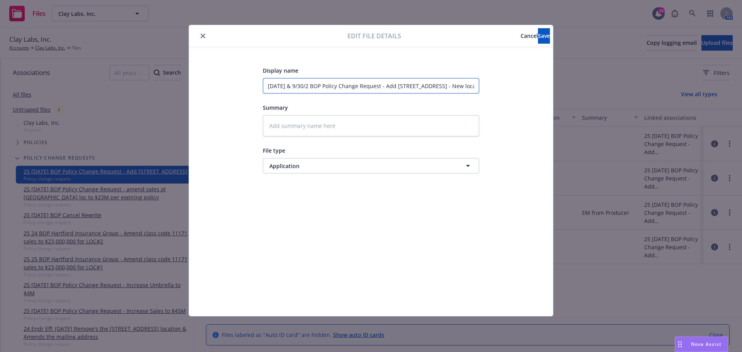
type textarea "x"
type input "9/1/2025 & 9/30/20 BOP Policy Change Request - Add 703 Market St, Ste 1100, San…"
type textarea "x"
type input "9/1/2025 & 9/30/202 BOP Policy Change Request - Add 703 Market St, Ste 1100, Sa…"
type textarea "x"
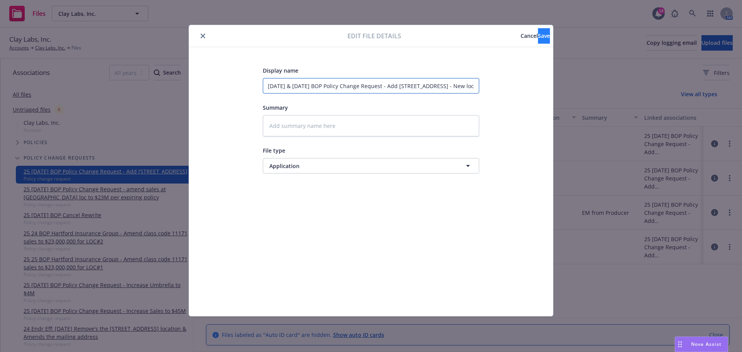
type input "9/1/2025 & 9/30/2025 BOP Policy Change Request - Add 703 Market St, Ste 1100, S…"
click at [541, 32] on button "Save" at bounding box center [544, 35] width 12 height 15
type textarea "x"
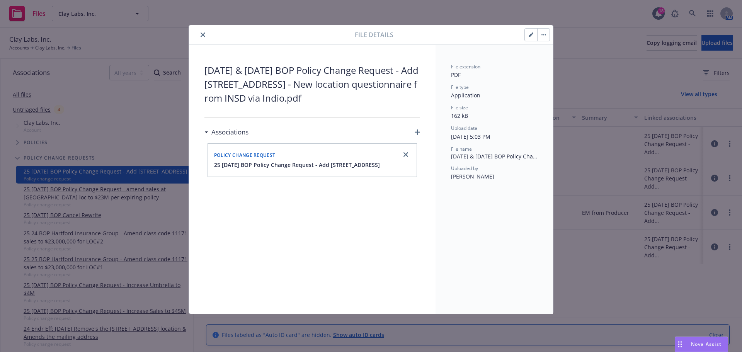
click at [205, 34] on button "close" at bounding box center [202, 34] width 9 height 9
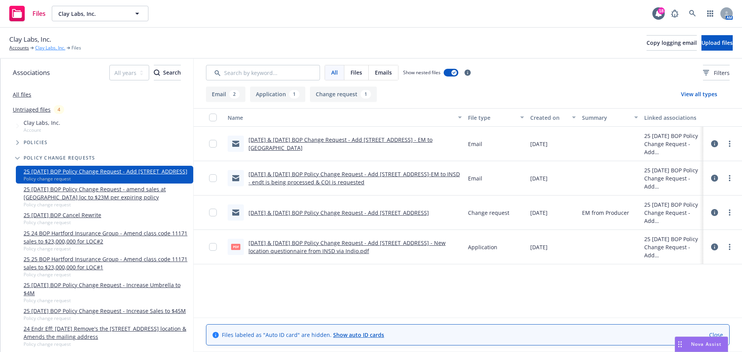
click at [50, 46] on link "Clay Labs, Inc." at bounding box center [50, 47] width 30 height 7
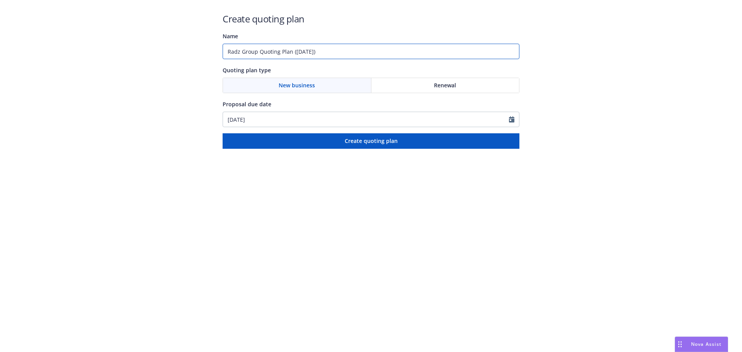
drag, startPoint x: 372, startPoint y: 58, endPoint x: 174, endPoint y: 52, distance: 198.3
click at [174, 52] on div "Create quoting plan Name Radz Group Quoting Plan ([DATE]) Quoting plan type New…" at bounding box center [371, 74] width 742 height 149
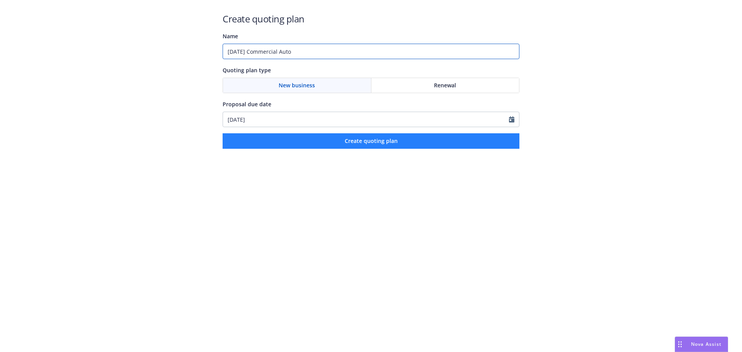
type input "[DATE] Commercial Auto"
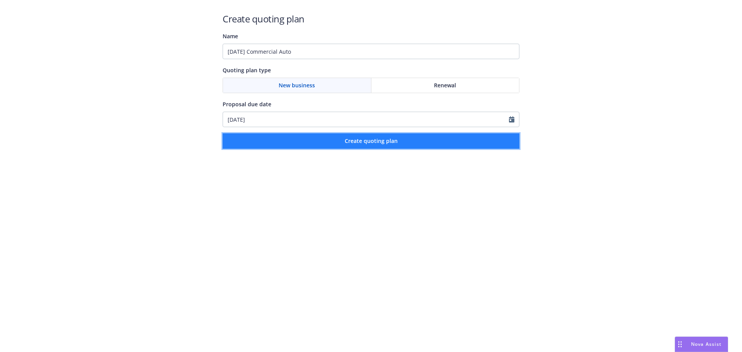
click at [365, 141] on span "Create quoting plan" at bounding box center [371, 140] width 53 height 7
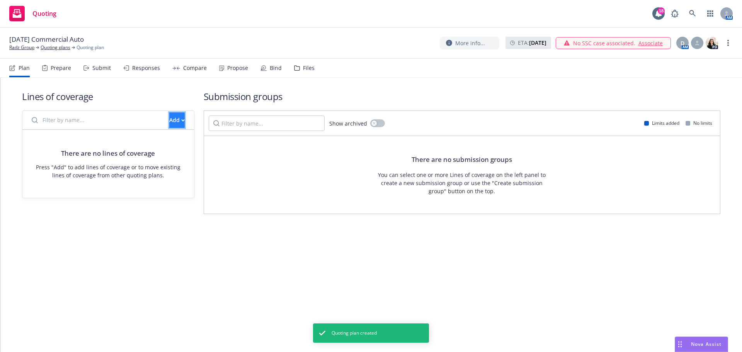
click at [174, 120] on button "Add" at bounding box center [176, 119] width 15 height 15
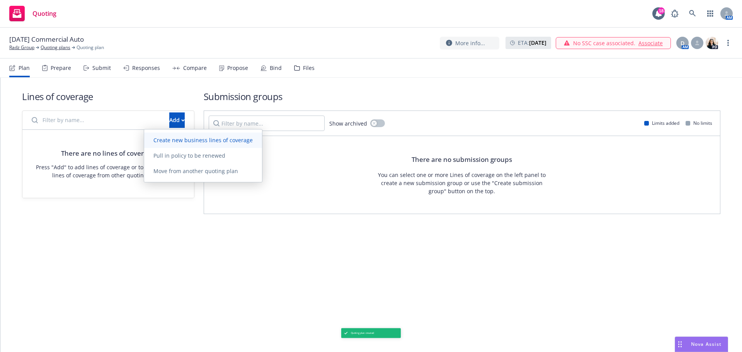
click at [167, 140] on span "Create new business lines of coverage" at bounding box center [203, 139] width 118 height 7
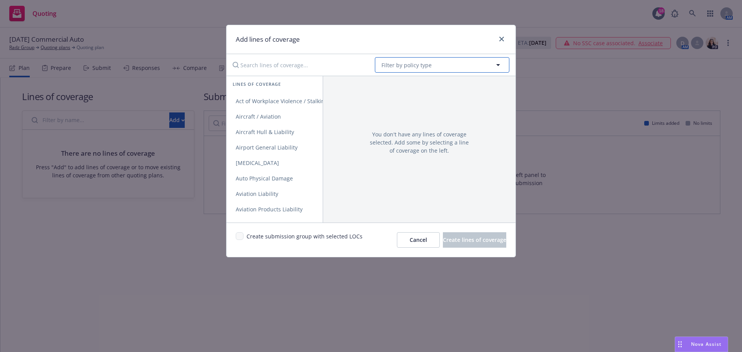
click at [443, 61] on button "Filter by policy type" at bounding box center [442, 64] width 134 height 15
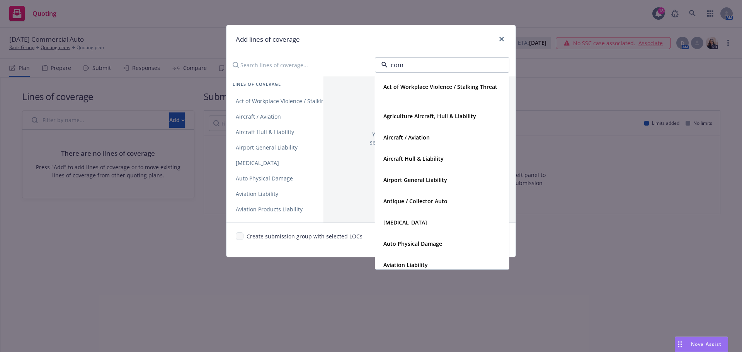
type input "comm"
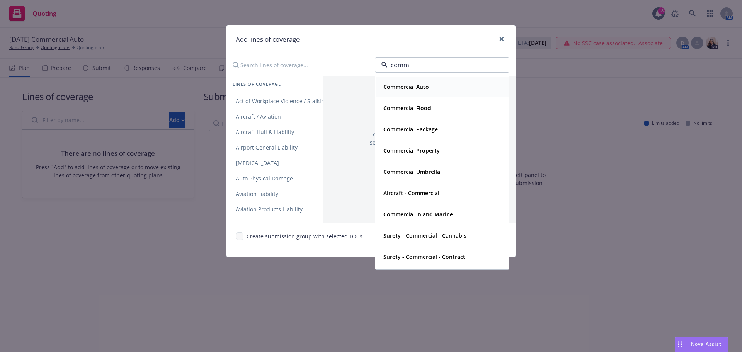
click at [407, 86] on strong "Commercial Auto" at bounding box center [406, 86] width 46 height 7
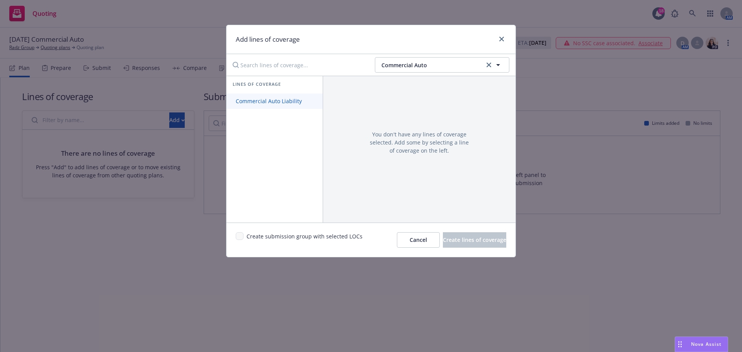
drag, startPoint x: 248, startPoint y: 100, endPoint x: 249, endPoint y: 107, distance: 7.4
click at [248, 100] on span "Commercial Auto Liability" at bounding box center [268, 100] width 85 height 7
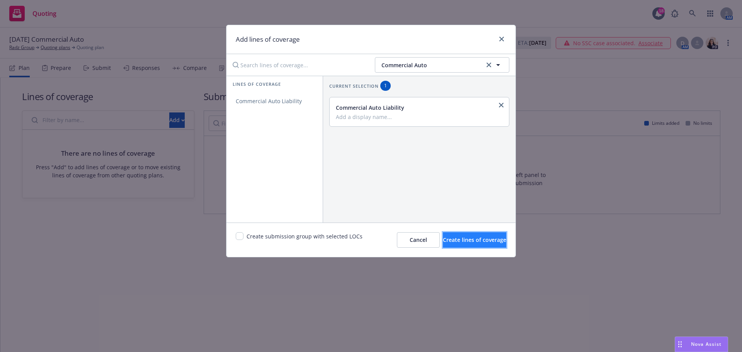
click at [450, 236] on span "Create lines of coverage" at bounding box center [474, 239] width 63 height 7
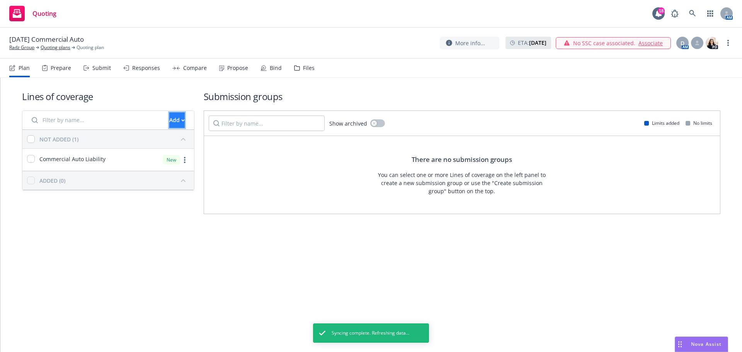
click at [169, 115] on div "Add" at bounding box center [176, 120] width 15 height 15
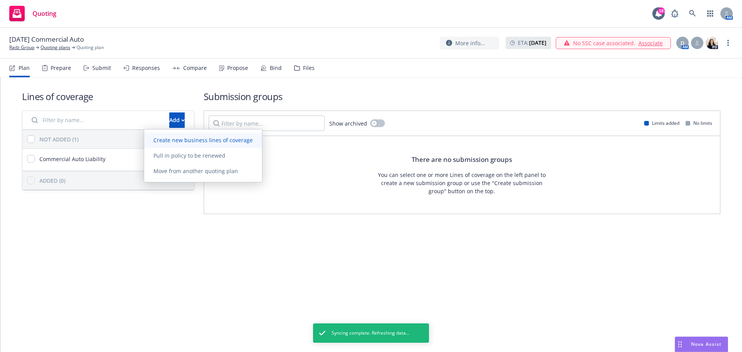
click at [198, 139] on span "Create new business lines of coverage" at bounding box center [203, 139] width 118 height 7
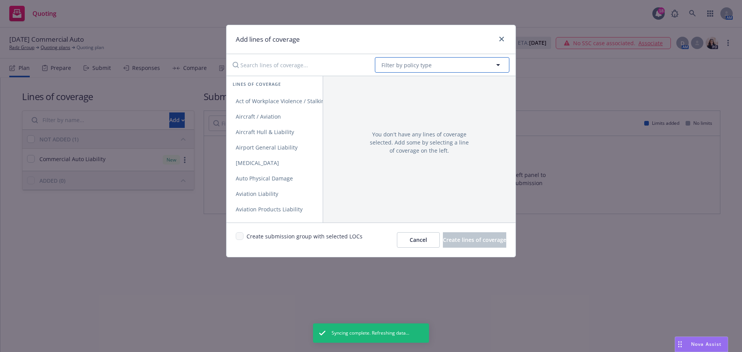
click at [434, 65] on button "Filter by policy type" at bounding box center [442, 64] width 134 height 15
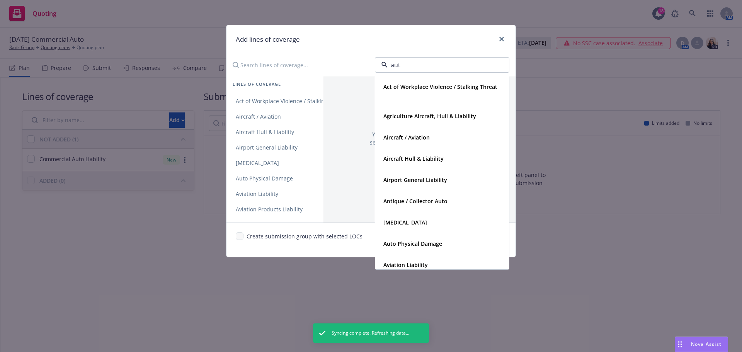
type input "auto"
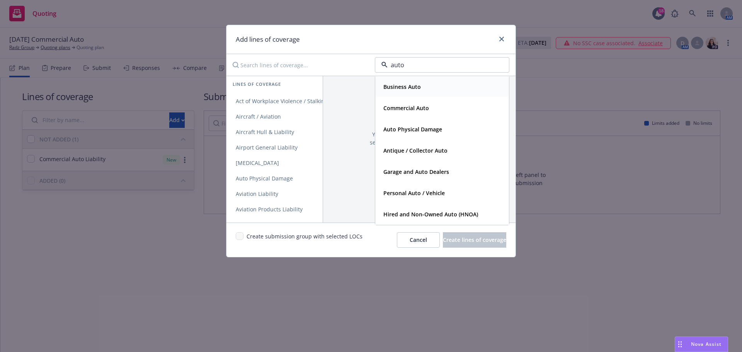
click at [400, 84] on strong "Business Auto" at bounding box center [401, 86] width 37 height 7
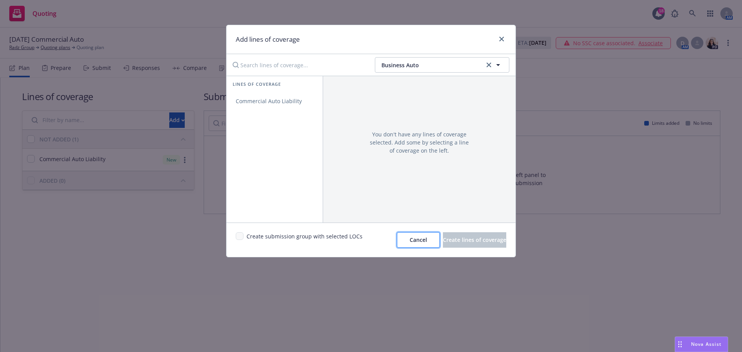
click at [410, 238] on span "Cancel" at bounding box center [418, 239] width 17 height 7
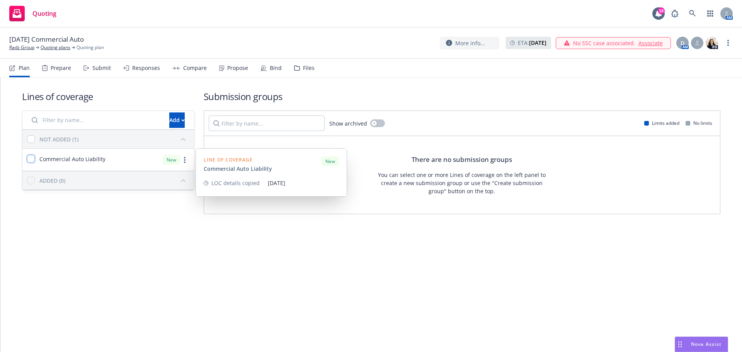
click at [30, 159] on input "checkbox" at bounding box center [31, 159] width 8 height 8
checkbox input "true"
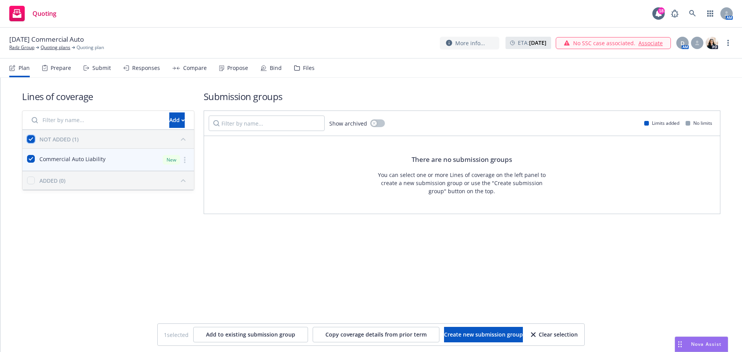
drag, startPoint x: 32, startPoint y: 136, endPoint x: 63, endPoint y: 150, distance: 33.7
click at [32, 136] on input "checkbox" at bounding box center [31, 139] width 8 height 8
checkbox input "false"
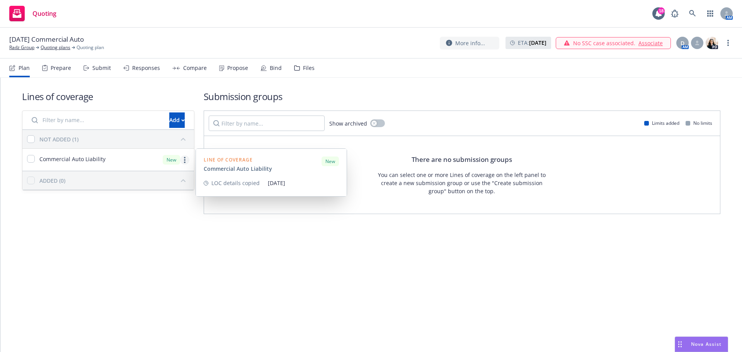
click at [187, 162] on link "more" at bounding box center [184, 159] width 9 height 9
click at [114, 179] on span "Edit coverage spec" at bounding box center [105, 178] width 67 height 7
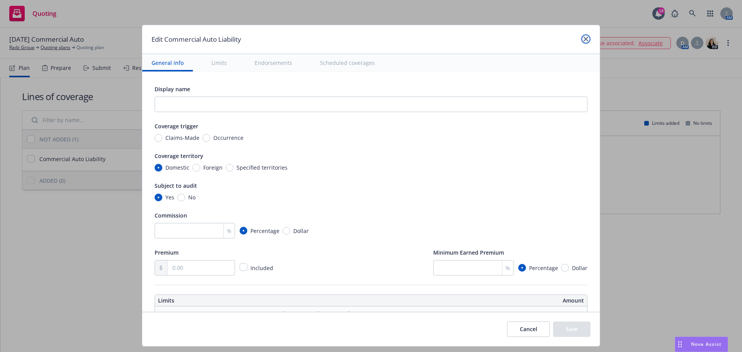
click at [583, 36] on link "close" at bounding box center [585, 38] width 9 height 9
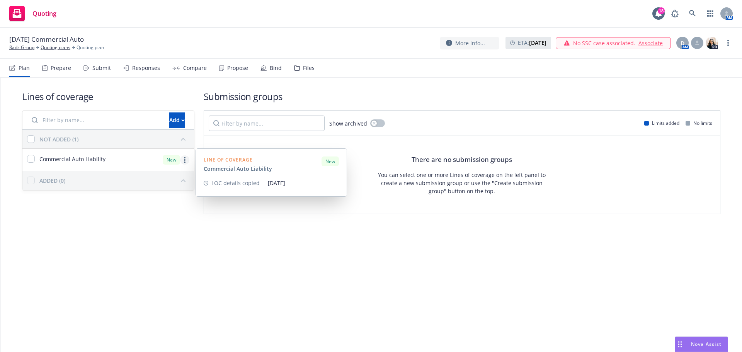
click at [183, 161] on link "more" at bounding box center [184, 159] width 9 height 9
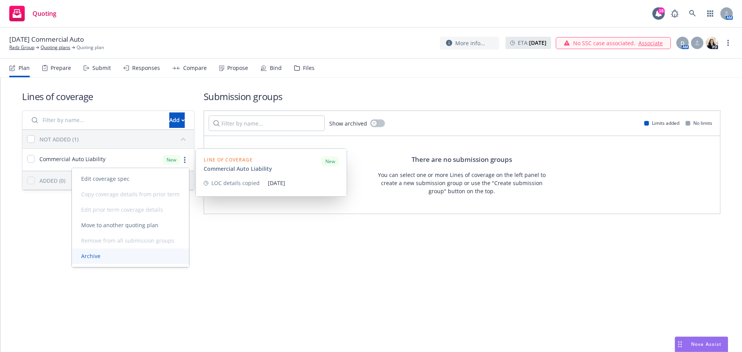
click at [92, 256] on span "Archive" at bounding box center [91, 255] width 38 height 7
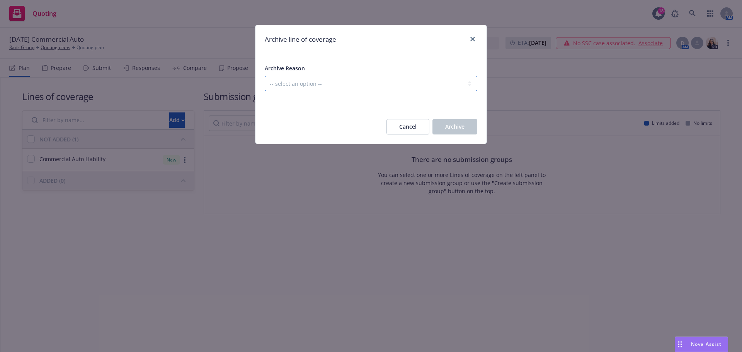
drag, startPoint x: 320, startPoint y: 84, endPoint x: 314, endPoint y: 88, distance: 7.2
click at [320, 84] on select "-- select an option -- Created in error Duplicated" at bounding box center [371, 83] width 213 height 15
select select "ARCHIVED_CREATED_IN_ERROR"
click at [265, 76] on select "-- select an option -- Created in error Duplicated" at bounding box center [371, 83] width 213 height 15
click at [460, 124] on span "Archive" at bounding box center [454, 126] width 19 height 7
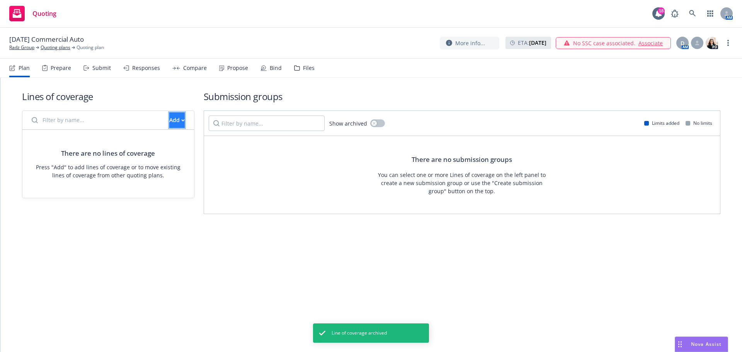
click at [169, 120] on div "Add" at bounding box center [176, 120] width 15 height 15
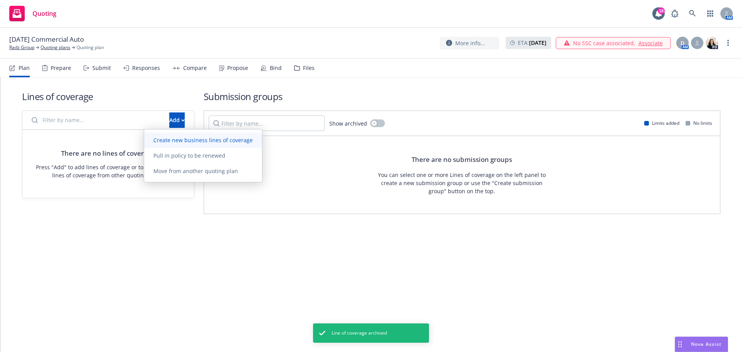
click at [175, 137] on span "Create new business lines of coverage" at bounding box center [203, 139] width 118 height 7
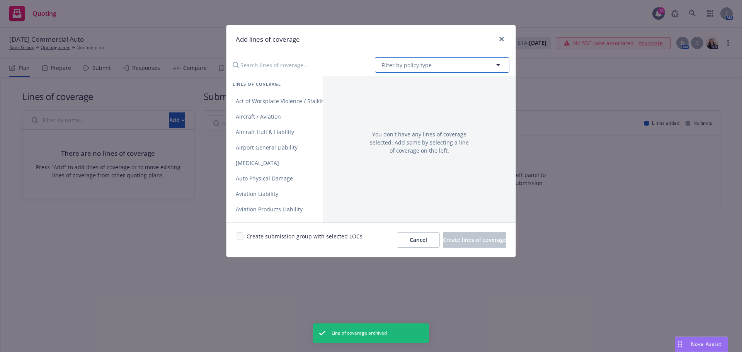
click at [446, 67] on button "Filter by policy type" at bounding box center [442, 64] width 134 height 15
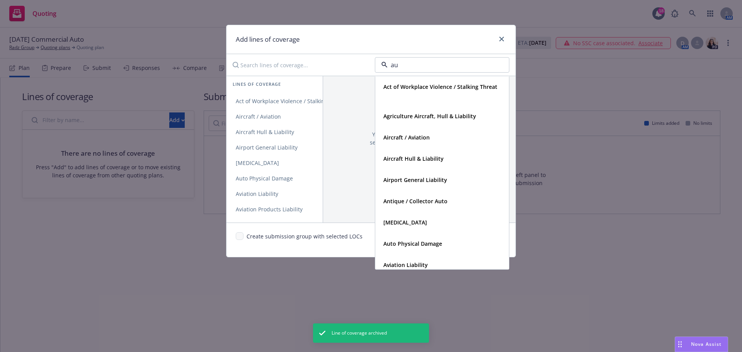
type input "aut"
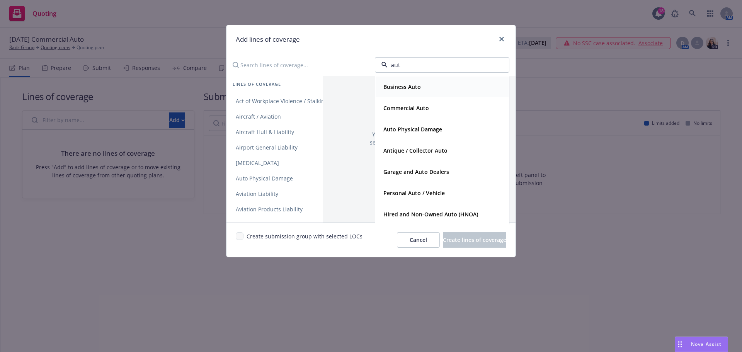
click at [418, 85] on strong "Business Auto" at bounding box center [401, 86] width 37 height 7
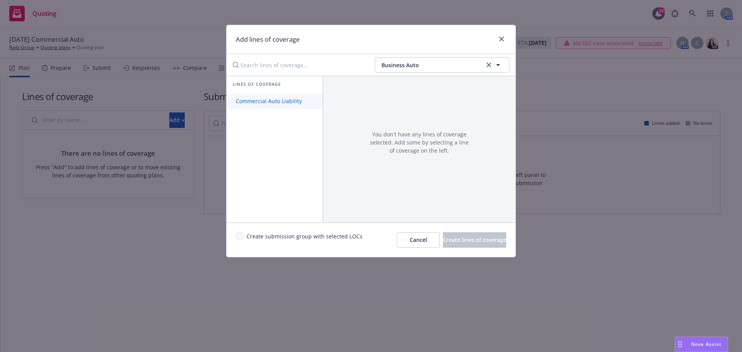
click at [282, 101] on span "Commercial Auto Liability" at bounding box center [268, 100] width 85 height 7
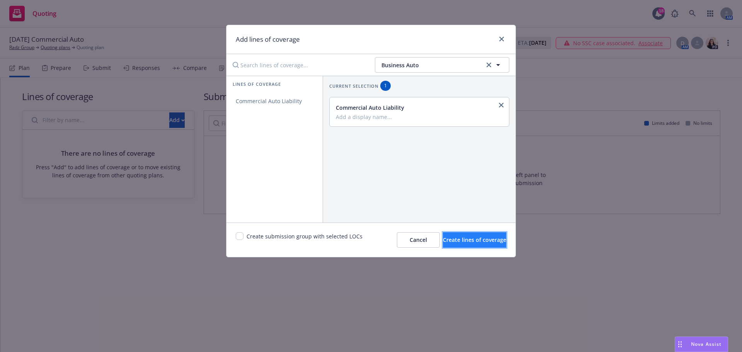
click at [455, 238] on span "Create lines of coverage" at bounding box center [474, 239] width 63 height 7
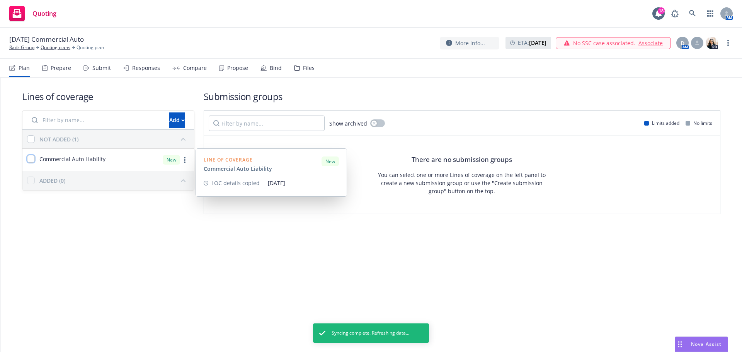
click at [34, 159] on input "checkbox" at bounding box center [31, 159] width 8 height 8
checkbox input "true"
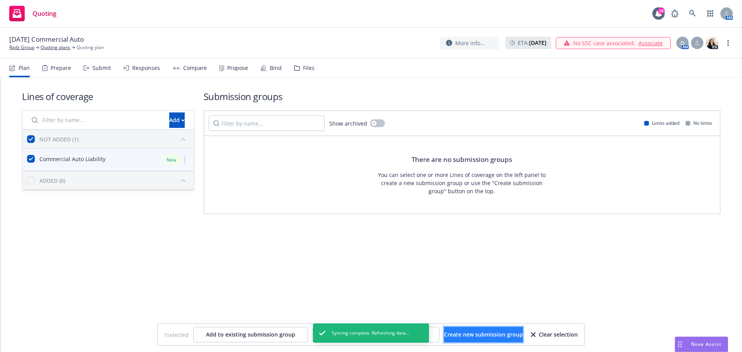
click at [479, 335] on span "Create new submission group" at bounding box center [483, 334] width 79 height 7
checkbox input "false"
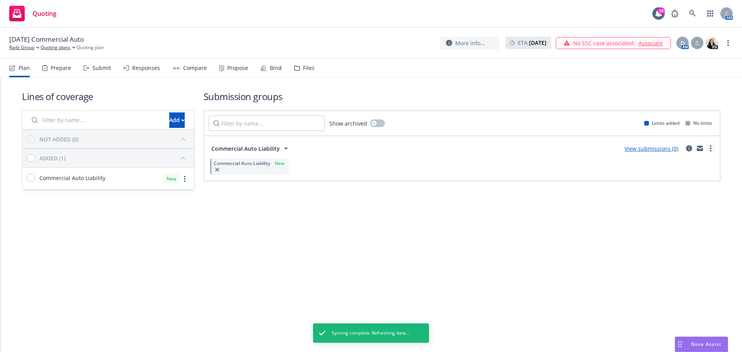
click at [709, 149] on link "more" at bounding box center [710, 148] width 9 height 9
click at [689, 148] on icon "circleInformation" at bounding box center [689, 148] width 6 height 6
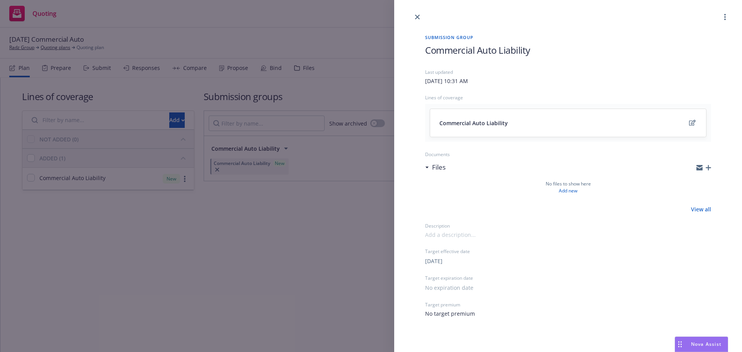
click at [424, 47] on div "Submission group Commercial Auto Liability Last updated [DATE] 10:31 AM Lines o…" at bounding box center [568, 176] width 311 height 308
click at [578, 49] on h1 "2025 Commercial Auto Liability" at bounding box center [568, 50] width 286 height 13
click at [419, 17] on icon "close" at bounding box center [417, 17] width 5 height 5
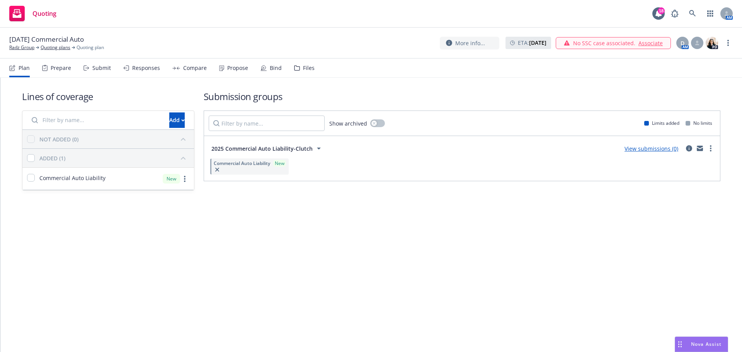
click at [100, 67] on div "Submit" at bounding box center [101, 68] width 19 height 6
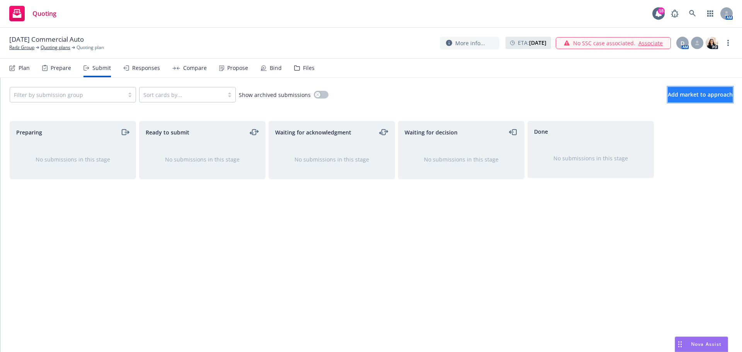
click at [669, 96] on span "Add market to approach" at bounding box center [700, 94] width 65 height 7
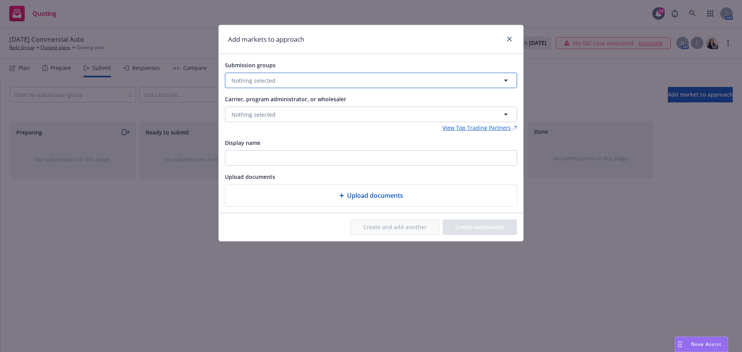
click at [283, 77] on button "Nothing selected" at bounding box center [371, 80] width 292 height 15
click at [235, 117] on input "checkbox" at bounding box center [237, 119] width 8 height 8
checkbox input "true"
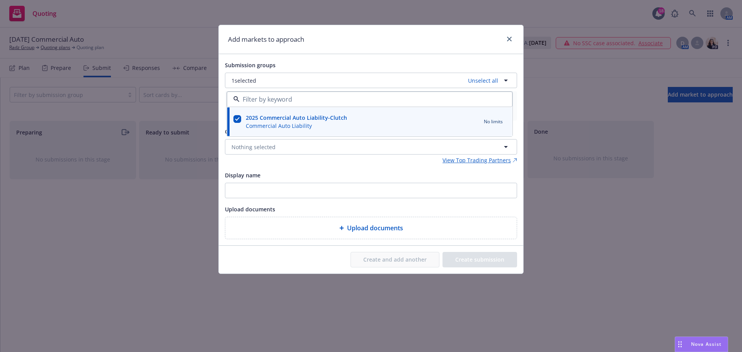
drag, startPoint x: 581, startPoint y: 225, endPoint x: 567, endPoint y: 213, distance: 18.9
click at [581, 224] on div "Add markets to approach Submission groups 1 selected Unselect all 2025 Commerci…" at bounding box center [371, 176] width 742 height 352
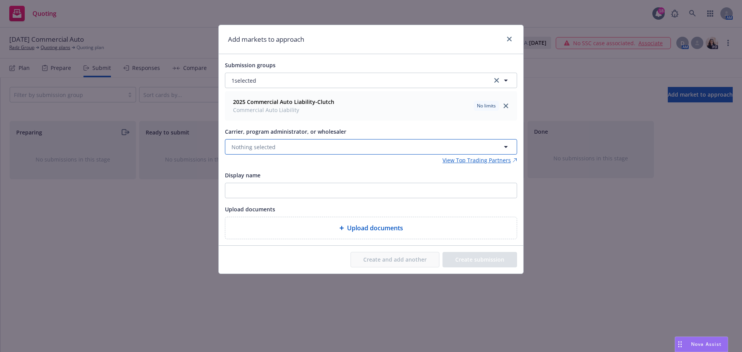
click at [245, 148] on span "Nothing selected" at bounding box center [253, 147] width 44 height 8
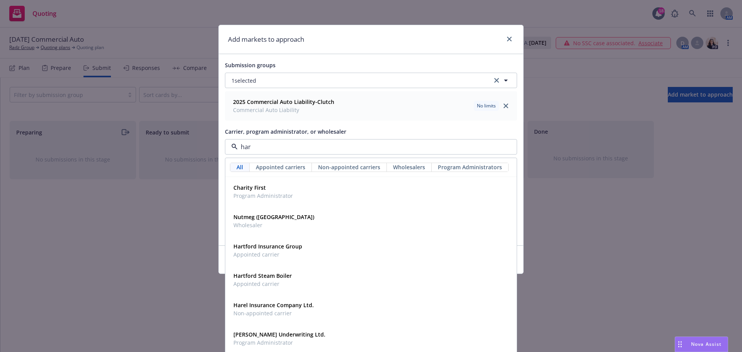
type input "[PERSON_NAME]"
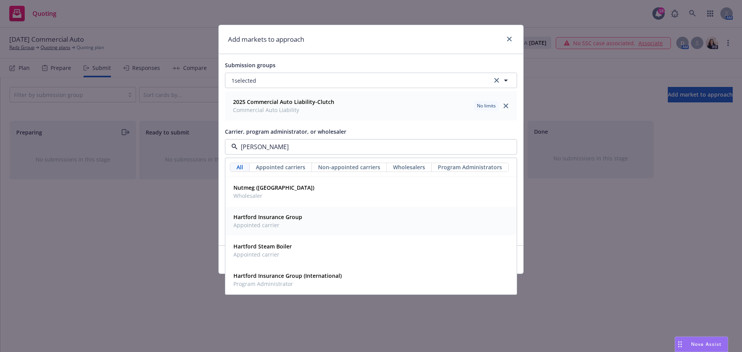
click at [257, 224] on span "Appointed carrier" at bounding box center [267, 225] width 69 height 8
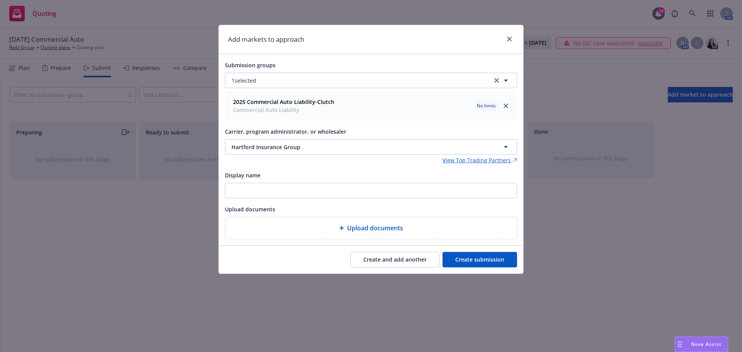
click at [479, 258] on button "Create submission" at bounding box center [479, 259] width 75 height 15
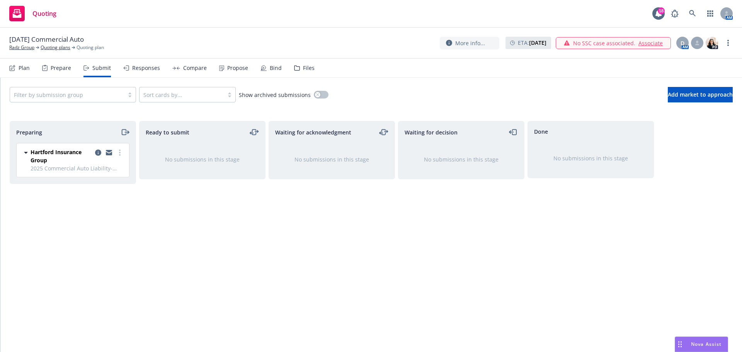
click at [296, 65] on div "Files" at bounding box center [304, 68] width 20 height 19
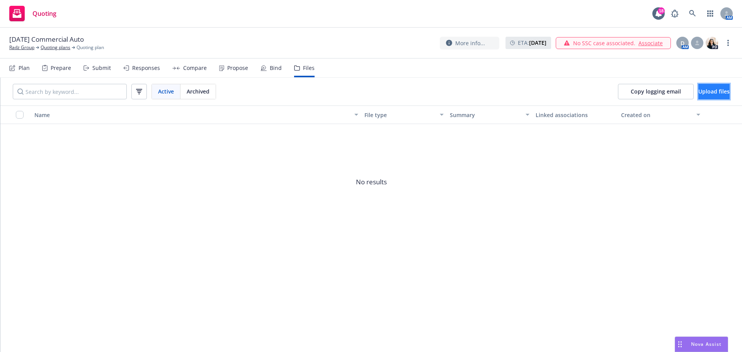
click at [698, 91] on span "Upload files" at bounding box center [713, 91] width 31 height 7
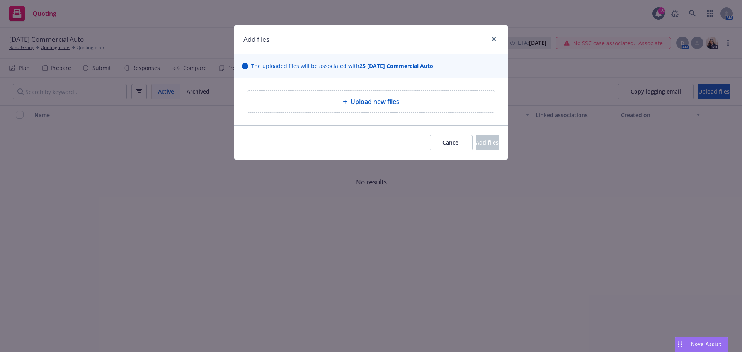
type textarea "x"
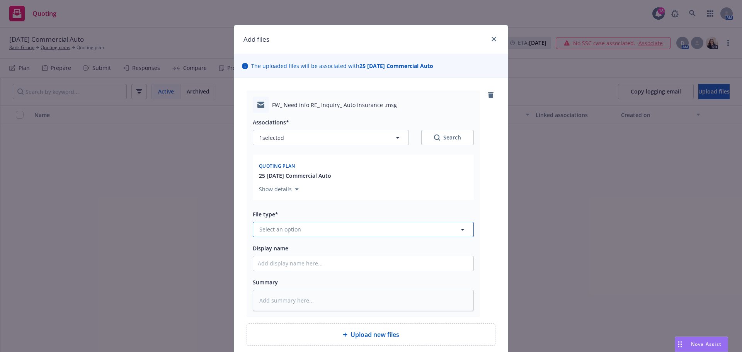
click at [268, 230] on span "Select an option" at bounding box center [280, 229] width 42 height 8
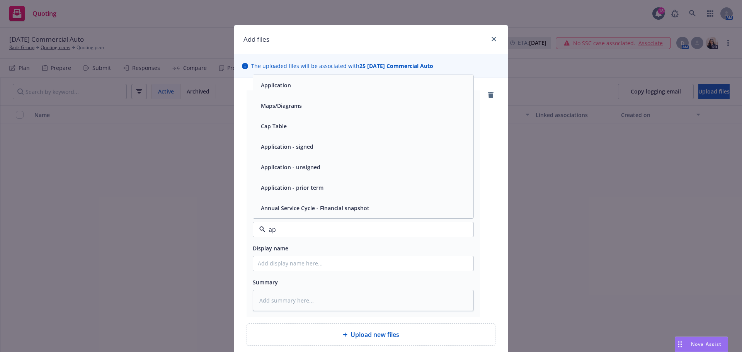
type input "app"
click at [290, 145] on div "Application" at bounding box center [363, 146] width 211 height 11
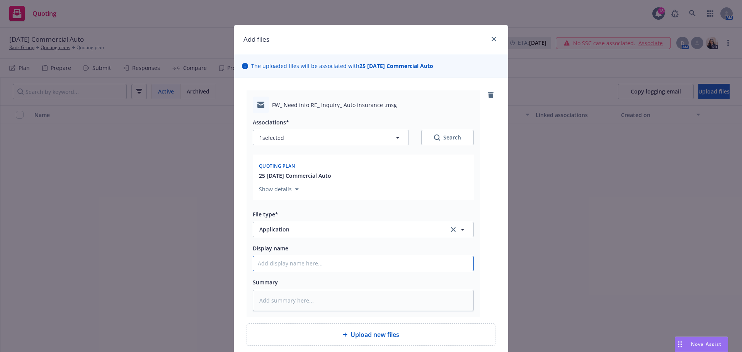
click at [278, 267] on input "Display name" at bounding box center [363, 263] width 220 height 15
type textarea "x"
type input "8"
type textarea "x"
type input "8/"
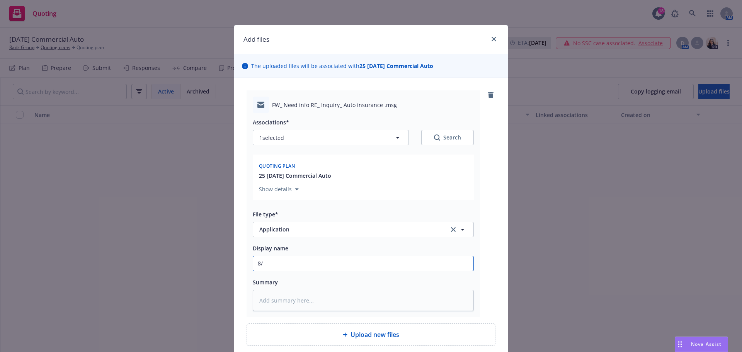
type textarea "x"
type input "8/2"
type textarea "x"
type input "8/28"
type textarea "x"
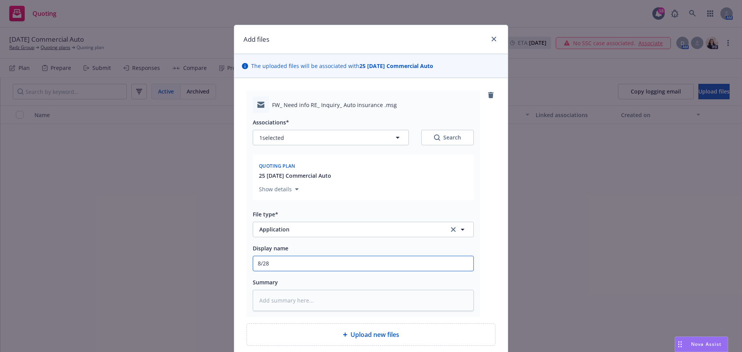
type input "8/28/"
type textarea "x"
type input "8/28/2"
type textarea "x"
type input "[DATE]"
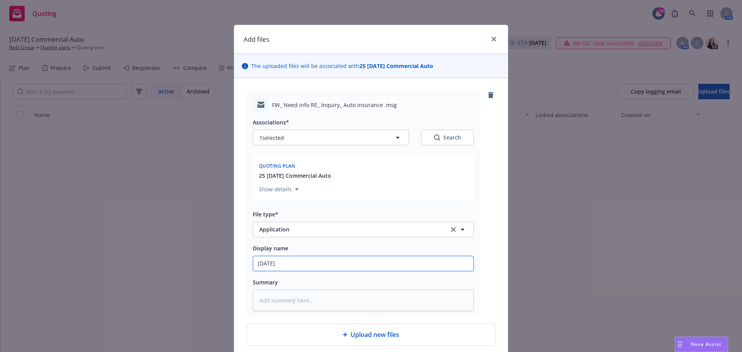
type textarea "x"
type input "8/28/202"
type textarea "x"
type input "[DATE]"
type textarea "x"
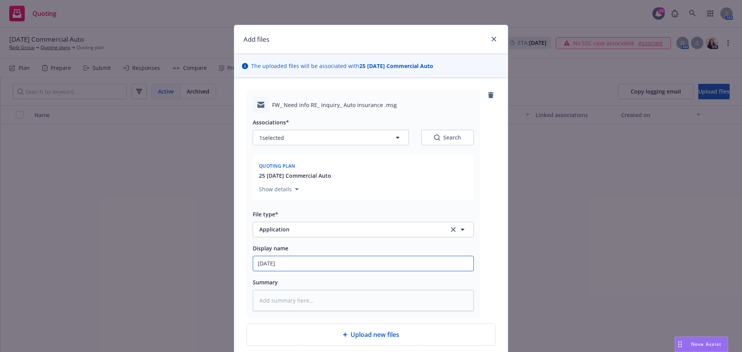
type input "[DATE]"
type textarea "x"
type input "[DATE] A"
type textarea "x"
type input "[DATE] Au"
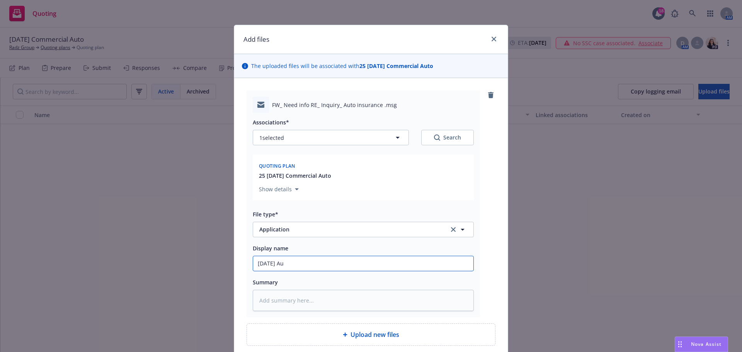
type textarea "x"
type input "[DATE] Aut"
type textarea "x"
type input "[DATE] Auto"
type textarea "x"
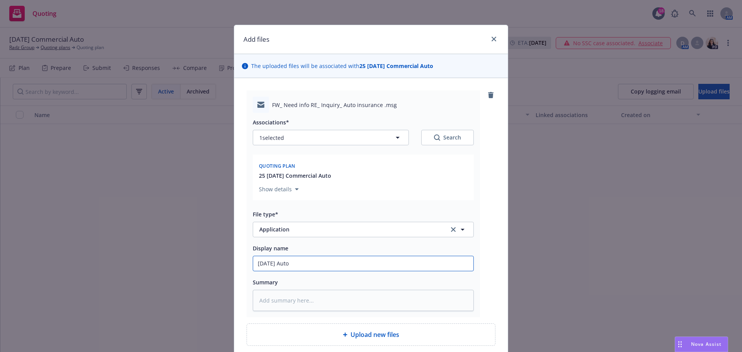
type input "[DATE] Auto"
type textarea "x"
type input "[DATE] Auto -"
type textarea "x"
type input "[DATE] Auto -"
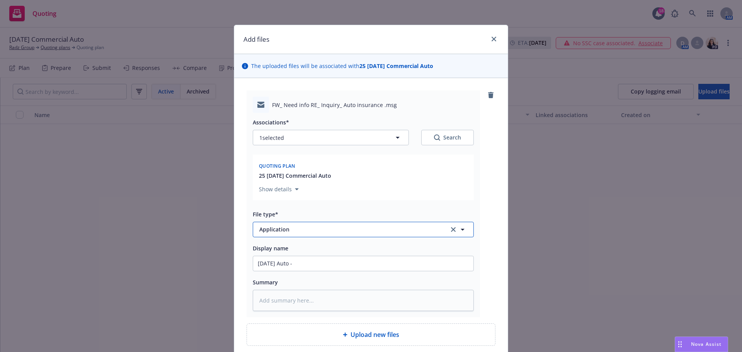
click at [287, 228] on span "Application" at bounding box center [348, 229] width 179 height 8
type input "email"
click at [284, 252] on div "Email" at bounding box center [363, 250] width 211 height 11
click at [311, 267] on input "[DATE] Auto -" at bounding box center [363, 263] width 220 height 15
type textarea "x"
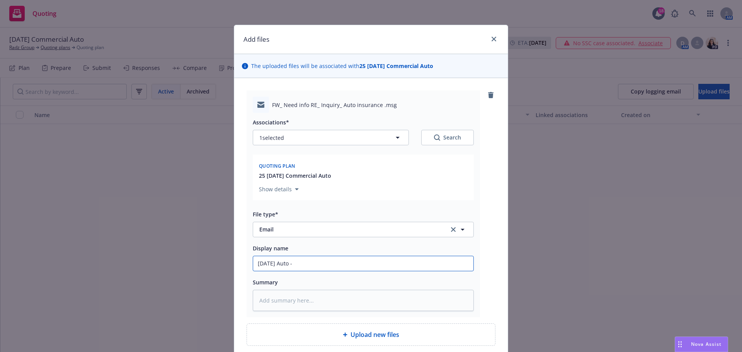
type input "[DATE] Auto - I"
type textarea "x"
type input "[DATE] Auto - IN"
type textarea "x"
type input "[DATE] Auto - INS"
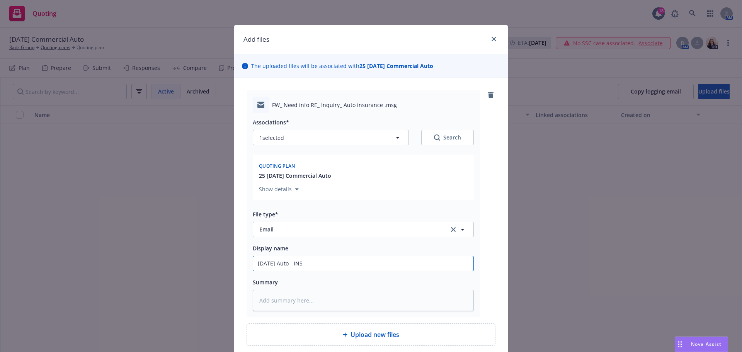
type textarea "x"
type input "[DATE] Auto - INSD"
type textarea "x"
type input "[DATE] Auto - INSD"
type textarea "x"
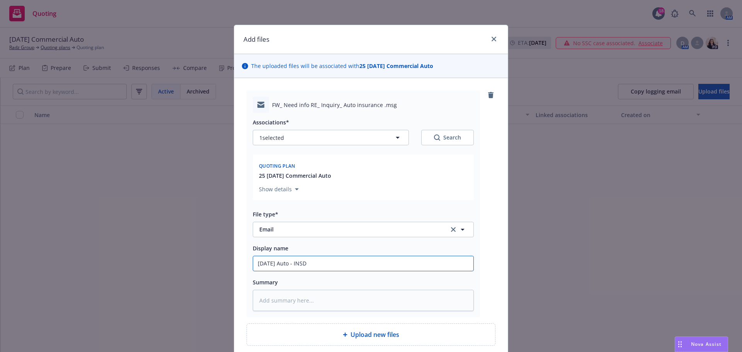
type input "[DATE] Auto - INSD p"
type textarea "x"
type input "[DATE] Auto - INSD pr"
type textarea "x"
type input "[DATE] Auto - INSD pro"
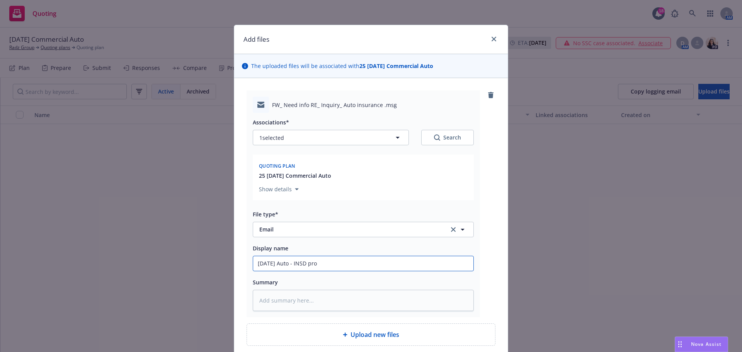
type textarea "x"
type input "[DATE] Auto - INSD prov"
type textarea "x"
type input "[DATE] Auto - INSD provi"
type textarea "x"
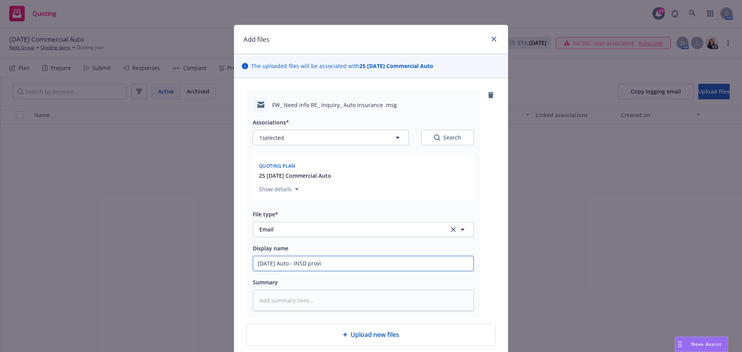
type input "[DATE] Auto - INSD provid"
type textarea "x"
type input "[DATE] Auto - INSD provide"
type textarea "x"
type input "[DATE] Auto - INSD provided"
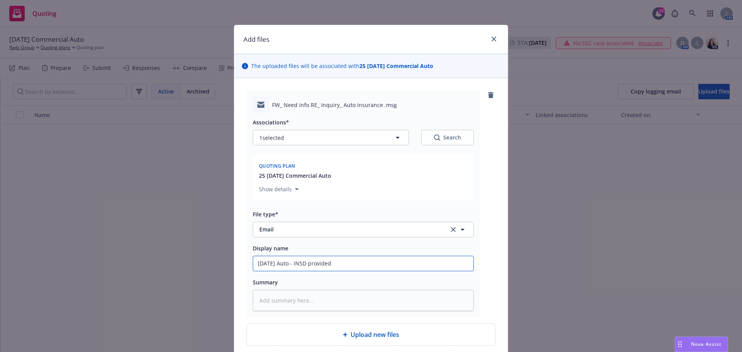
type textarea "x"
type input "[DATE] Auto - INSD provided"
type textarea "x"
type input "[DATE] Auto - INSD provided v"
type textarea "x"
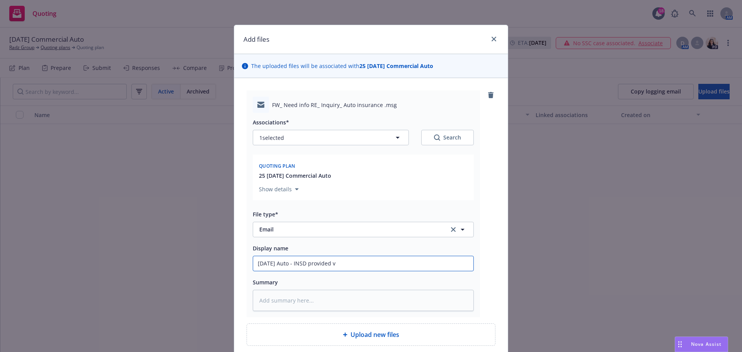
type input "[DATE] Auto - INSD provided ve"
type textarea "x"
type input "[DATE] Auto - INSD provided veh"
type textarea "x"
type input "[DATE] Auto - INSD provided vehi"
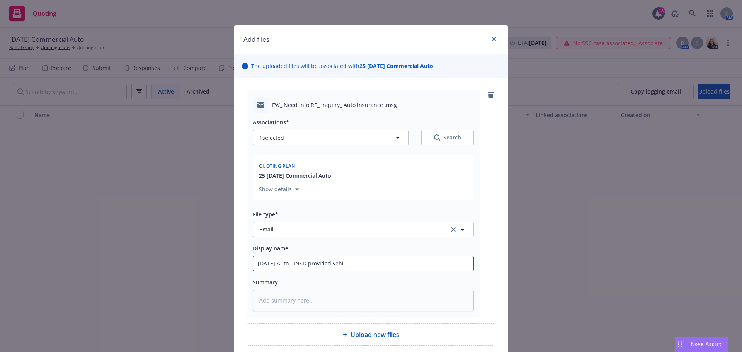
type textarea "x"
type input "[DATE] Auto - INSD provided vehic"
type textarea "x"
type input "[DATE] Auto - INSD provided vehicl"
type textarea "x"
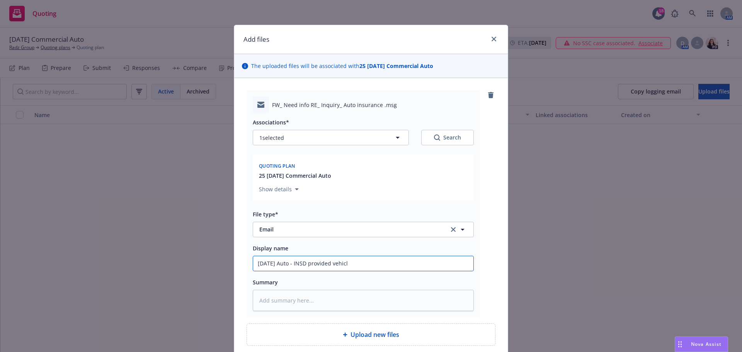
type input "[DATE] Auto - INSD provided vehicle"
type textarea "x"
type input "[DATE] Auto - INSD provided vehicle"
type textarea "x"
type input "[DATE] Auto - INSD provided vehicle i"
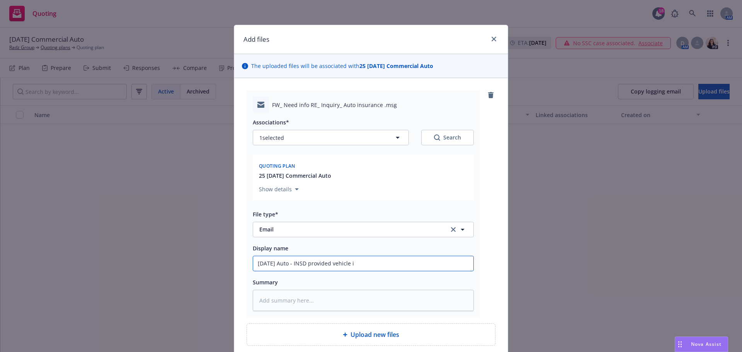
type textarea "x"
type input "[DATE] Auto - INSD provided vehicle in"
type textarea "x"
type input "[DATE] Auto - INSD provided vehicle inf"
type textarea "x"
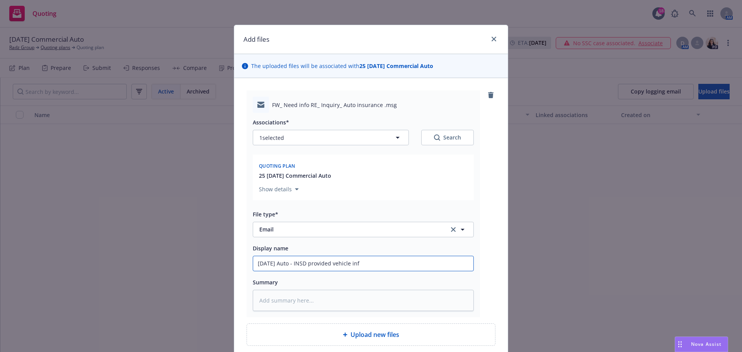
type input "[DATE] Auto - INSD provided vehicle info"
type textarea "x"
type input "[DATE] Auto - INSD provided vehicle infor"
type textarea "x"
type input "[DATE] Auto - INSD provided vehicle inform"
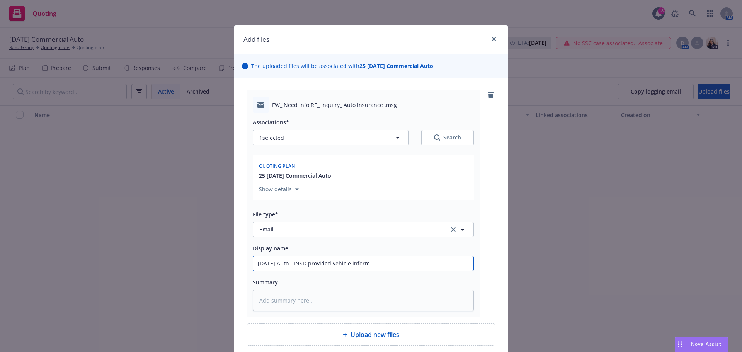
type textarea "x"
type input "[DATE] Auto - INSD provided vehicle informa"
type textarea "x"
type input "[DATE] Auto - INSD provided vehicle informat"
type textarea "x"
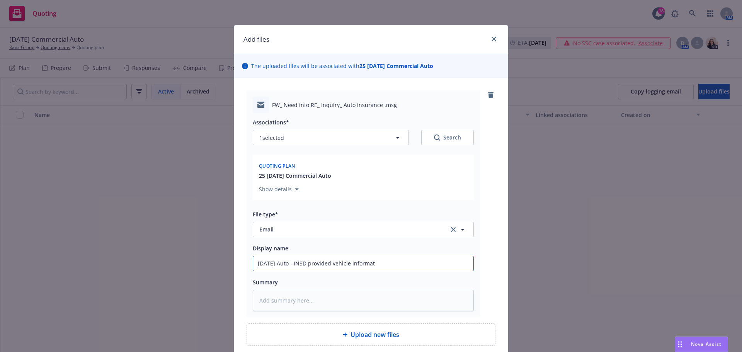
type input "[DATE] Auto - INSD provided vehicle informati"
type textarea "x"
type input "[DATE] Auto - INSD provided vehicle informatio"
type textarea "x"
type input "[DATE] Auto - INSD provided vehicle information"
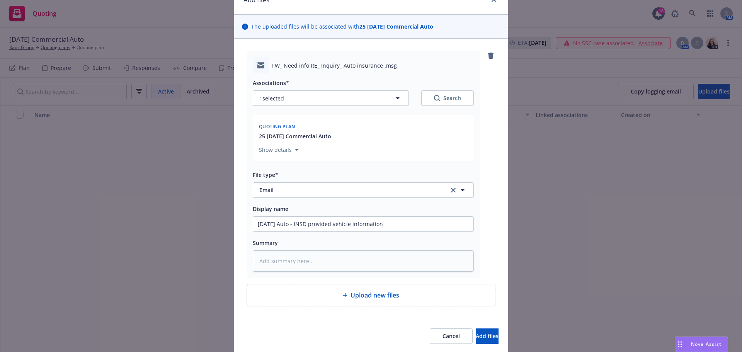
scroll to position [66, 0]
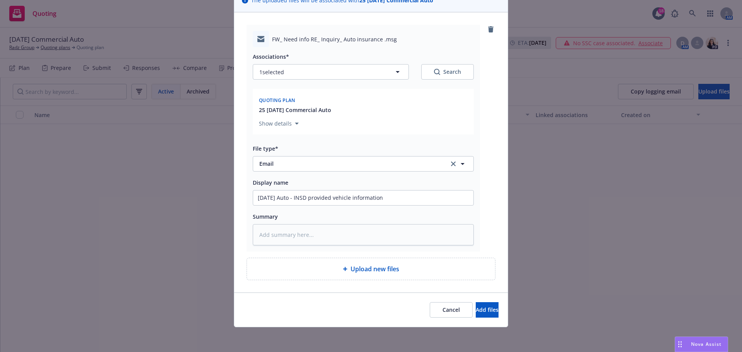
click at [368, 267] on span "Upload new files" at bounding box center [374, 268] width 49 height 9
type textarea "x"
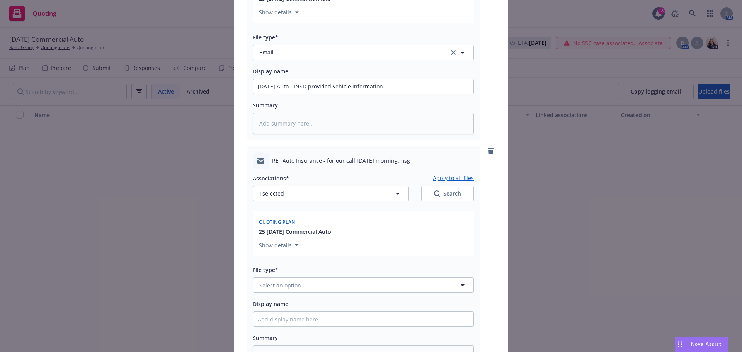
scroll to position [298, 0]
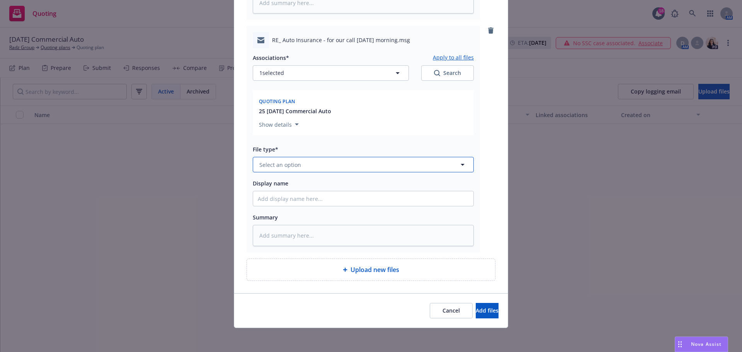
click at [275, 168] on span "Select an option" at bounding box center [280, 165] width 42 height 8
type input "email"
click at [275, 184] on div "Email" at bounding box center [363, 185] width 211 height 11
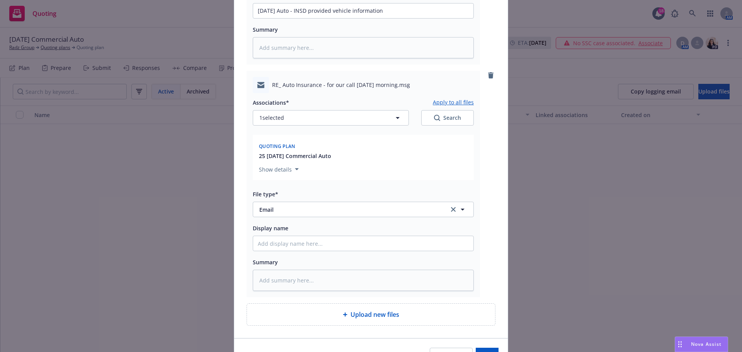
scroll to position [298, 0]
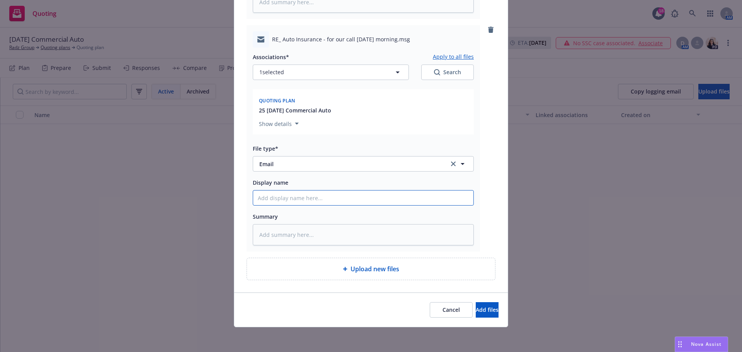
type textarea "x"
type input "8"
type textarea "x"
type input "8/"
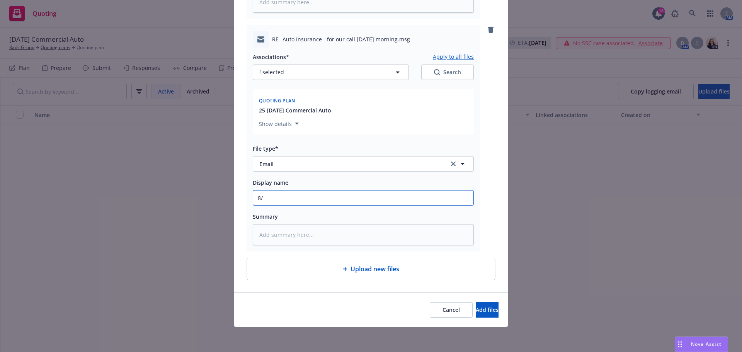
type textarea "x"
type input "8/2"
type textarea "x"
type input "8/28"
type textarea "x"
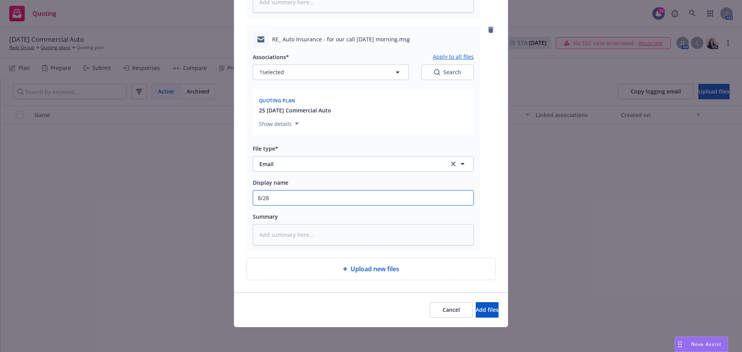
type input "8/28/"
type textarea "x"
type input "8/28/2"
type textarea "x"
type input "[DATE]"
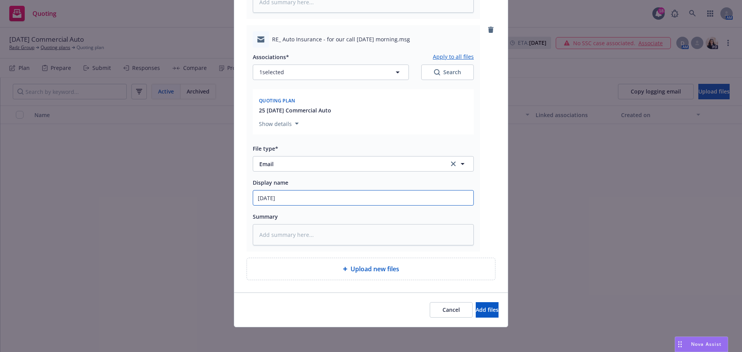
type textarea "x"
type input "8/28/202"
type textarea "x"
type input "[DATE]"
type textarea "x"
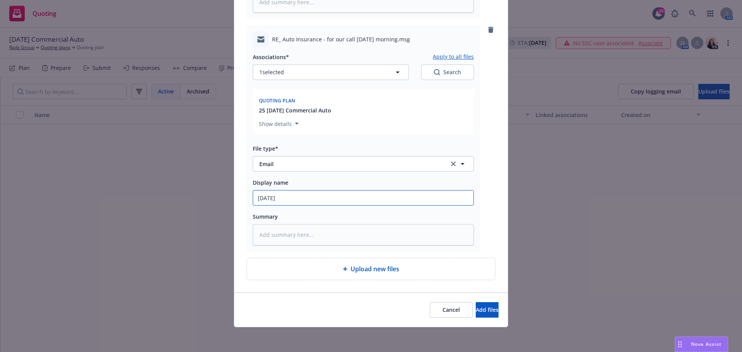
type input "[DATE]"
type textarea "x"
type input "[DATE] A"
type textarea "x"
type input "[DATE] Au"
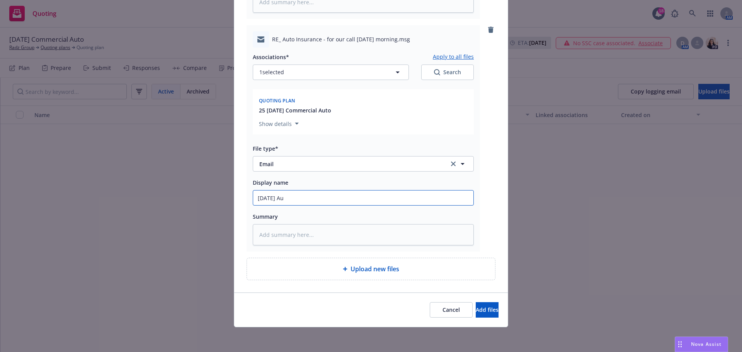
type textarea "x"
type input "[DATE] Aut"
type textarea "x"
type input "[DATE] Auto"
type textarea "x"
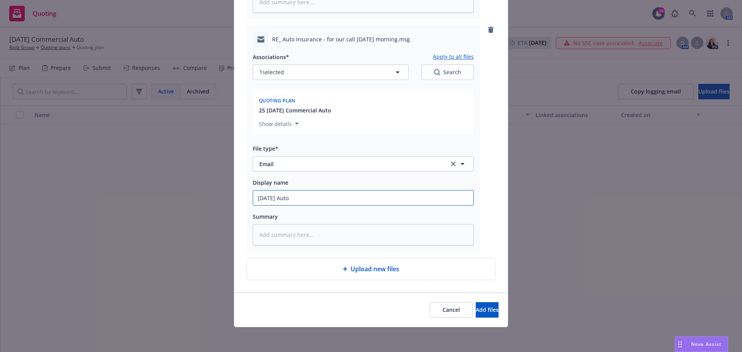
type input "[DATE] Auto"
type textarea "x"
type input "[DATE] Auto -"
type textarea "x"
type input "[DATE] Auto -"
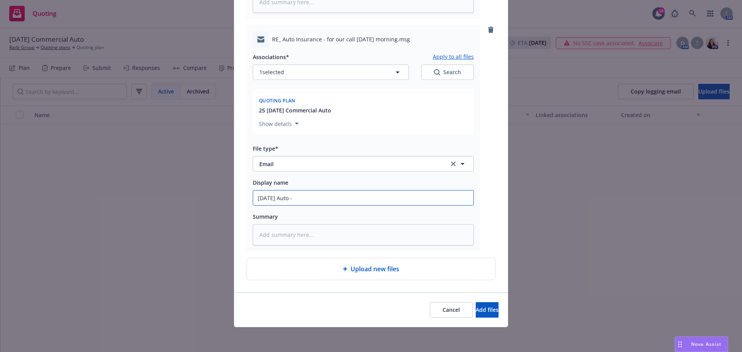
type textarea "x"
type input "[DATE] Auto - I"
type textarea "x"
type input "[DATE] Auto - IN"
type textarea "x"
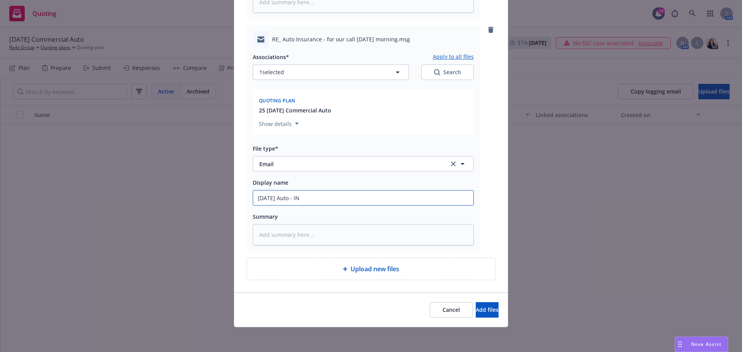
type input "[DATE] Auto - INS"
type textarea "x"
type input "[DATE] Auto - INSD"
type textarea "x"
type input "[DATE] Auto - INSD"
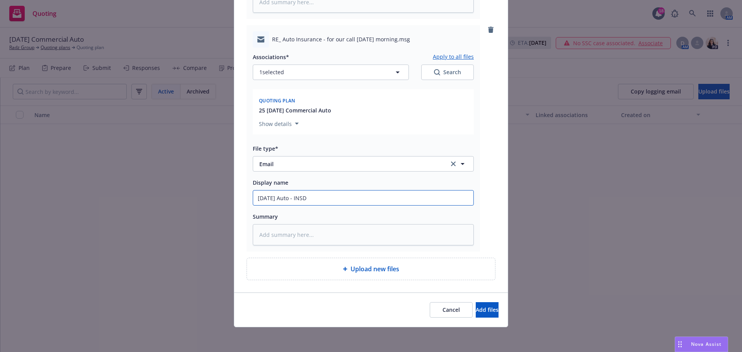
type textarea "x"
type input "[DATE] Auto - INSD pr"
type textarea "x"
type input "[DATE] Auto - INSD pro"
type textarea "x"
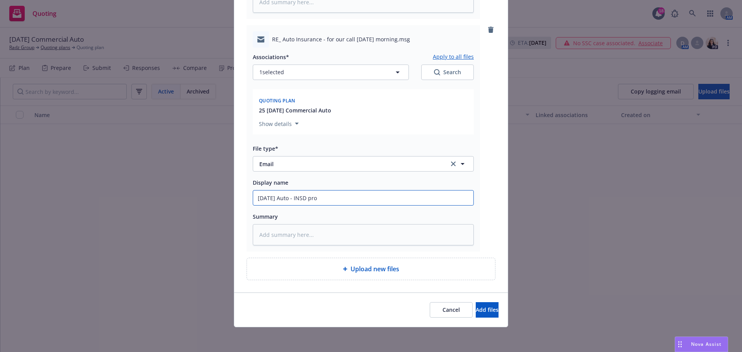
type input "[DATE] Auto - INSD prov"
type textarea "x"
type input "[DATE] Auto - INSD provi"
type textarea "x"
type input "[DATE] Auto - INSD provid"
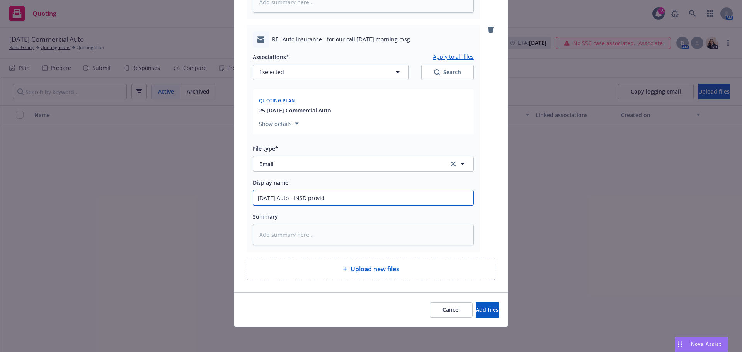
type textarea "x"
type input "[DATE] Auto - INSD provide"
type textarea "x"
type input "[DATE] Auto - INSD provided"
type textarea "x"
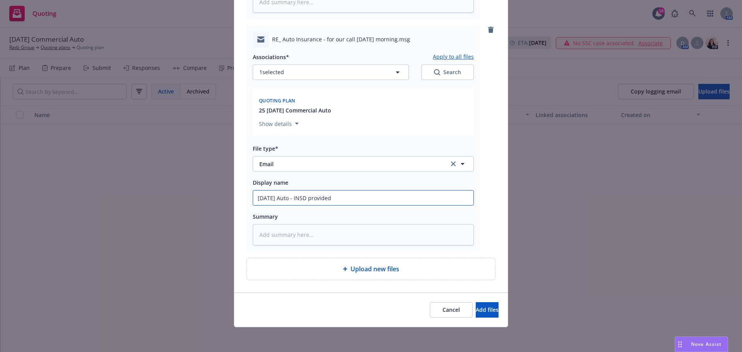
type input "[DATE] Auto - INSD provided"
type textarea "x"
type input "[DATE] Auto - INSD provided a"
type textarea "x"
type input "[DATE] Auto - INSD provided ad"
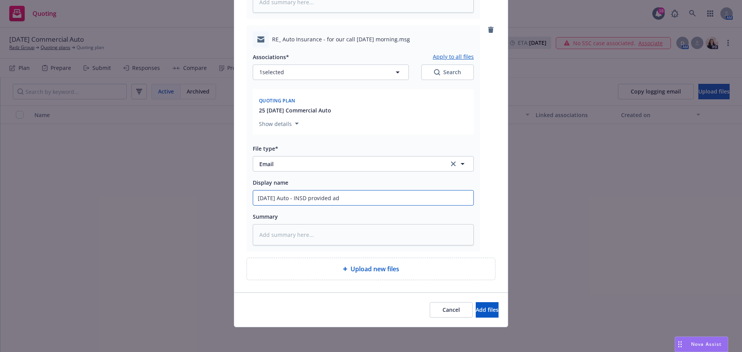
type textarea "x"
type input "[DATE] Auto - INSD provided addi"
type textarea "x"
type input "[DATE] Auto - INSD provided [PERSON_NAME]"
type textarea "x"
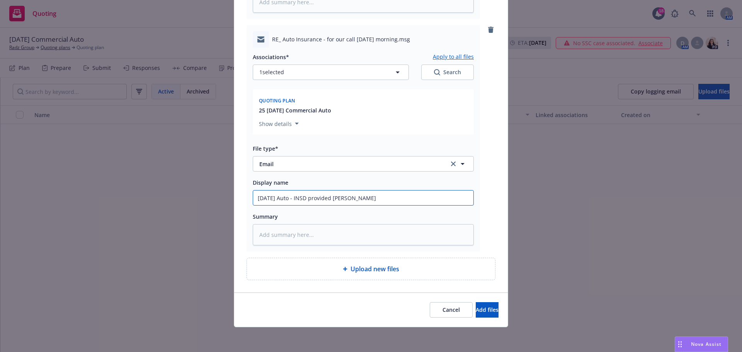
type input "[DATE] Auto - INSD provided additio"
type textarea "x"
type input "[DATE] Auto - INSD provided addition"
type textarea "x"
type input "[DATE] Auto - INSD provided additiona"
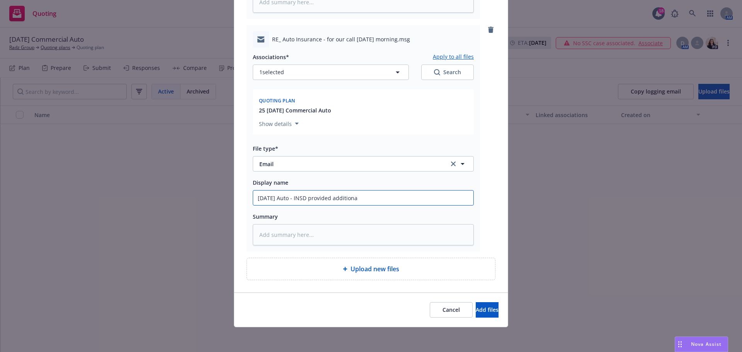
type textarea "x"
type input "[DATE] Auto - INSD provided additional"
type textarea "x"
type input "[DATE] Auto - INSD provided additional"
type textarea "x"
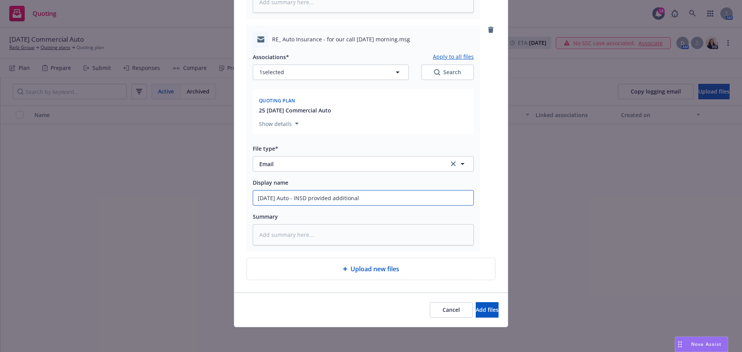
type input "[DATE] Auto - INSD provided additional i"
type textarea "x"
click at [478, 306] on span "Add files" at bounding box center [487, 309] width 23 height 7
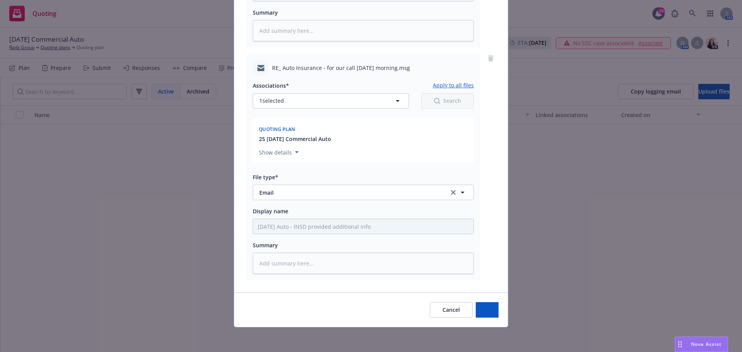
scroll to position [270, 0]
